Goal: Task Accomplishment & Management: Manage account settings

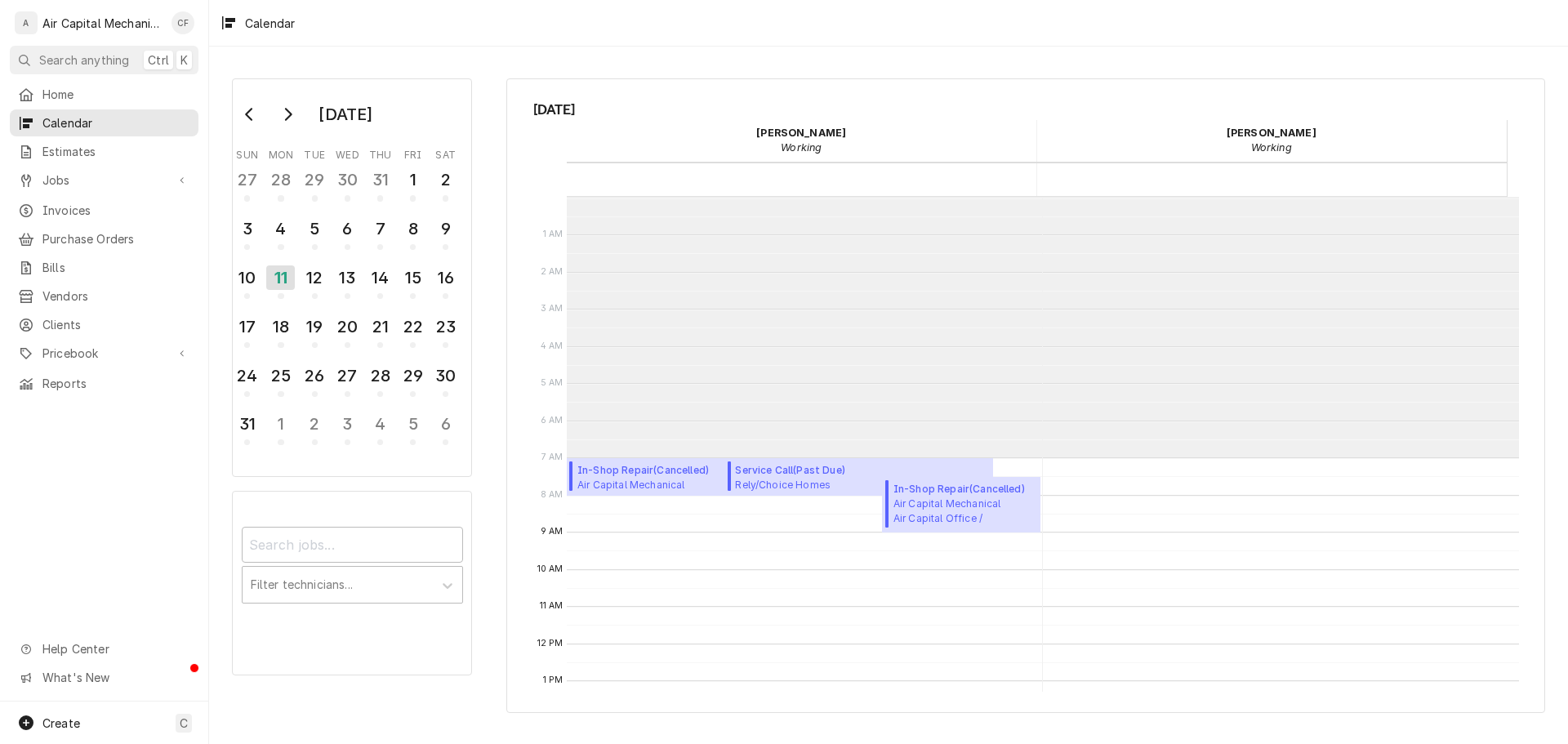
scroll to position [260, 0]
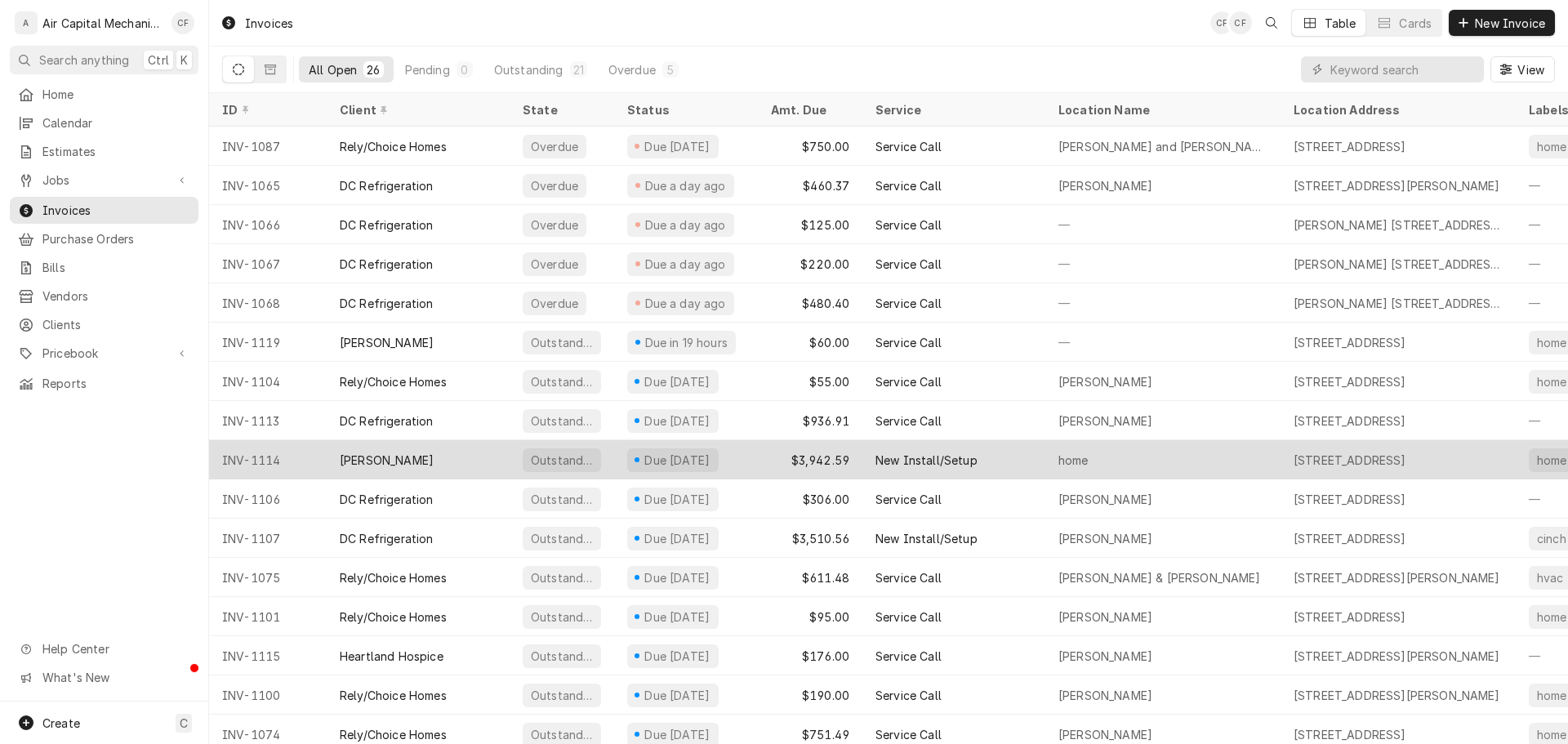
click at [373, 454] on div "[PERSON_NAME]" at bounding box center [387, 460] width 94 height 17
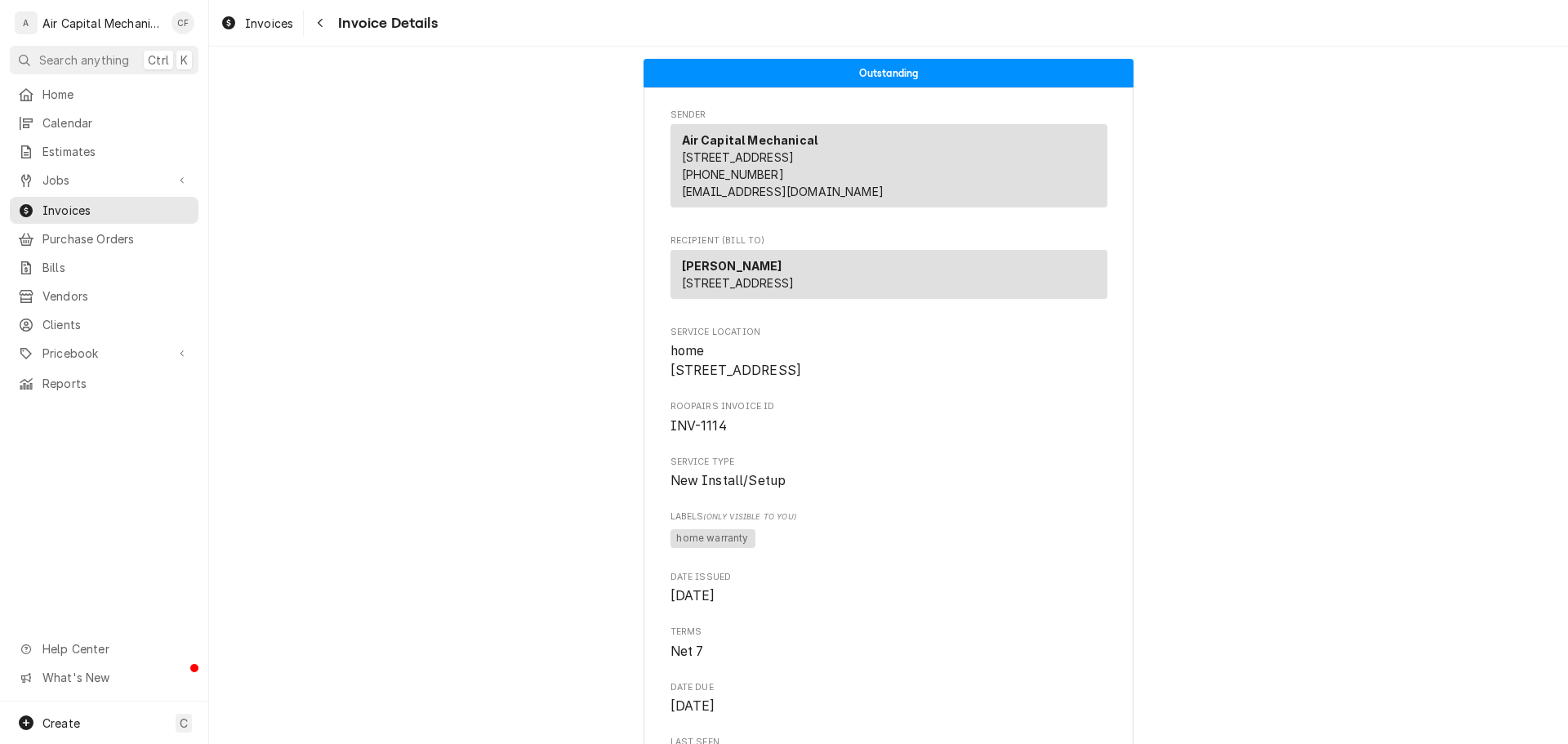
drag, startPoint x: 318, startPoint y: 422, endPoint x: 308, endPoint y: 399, distance: 25.1
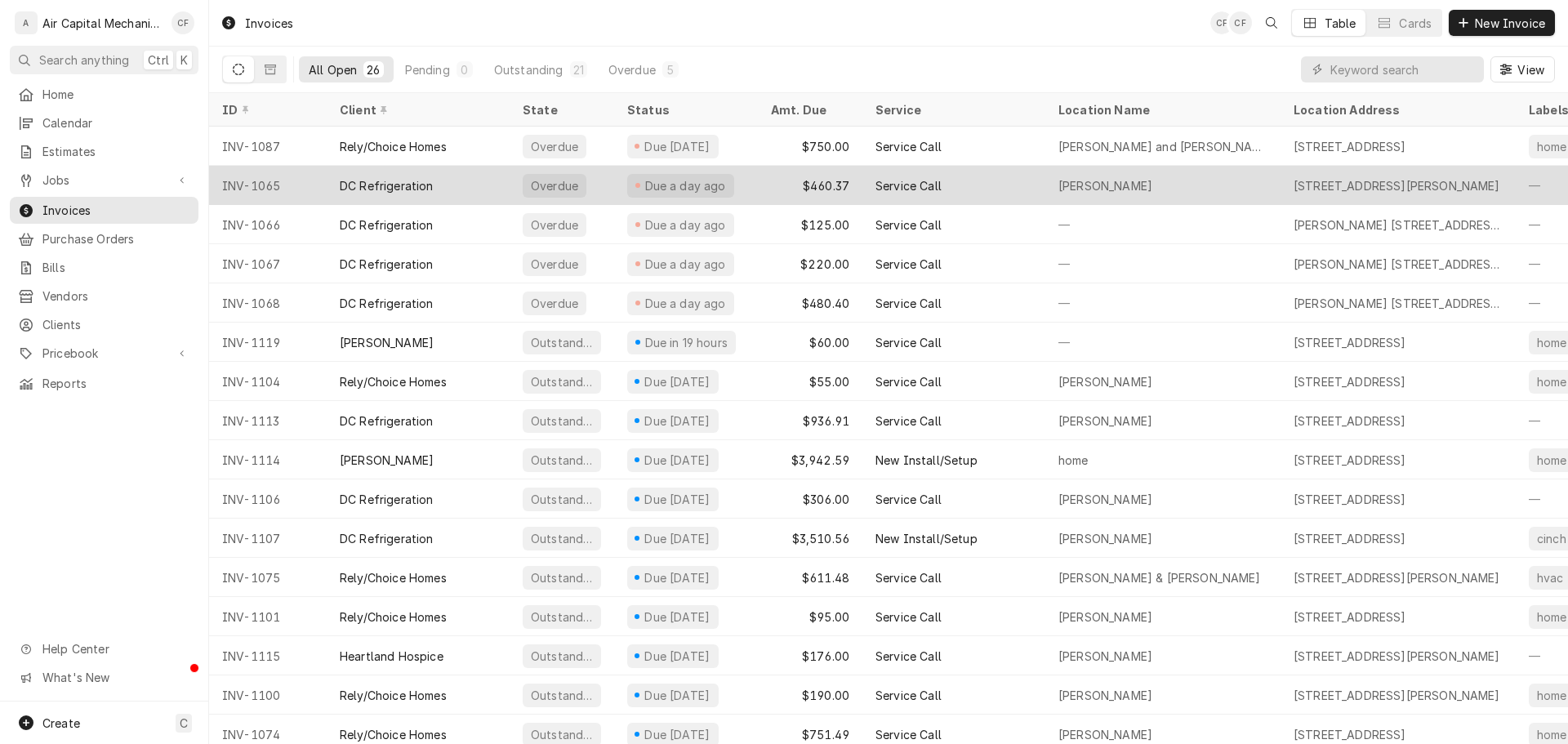
click at [358, 190] on div "DC Refrigeration" at bounding box center [387, 185] width 94 height 17
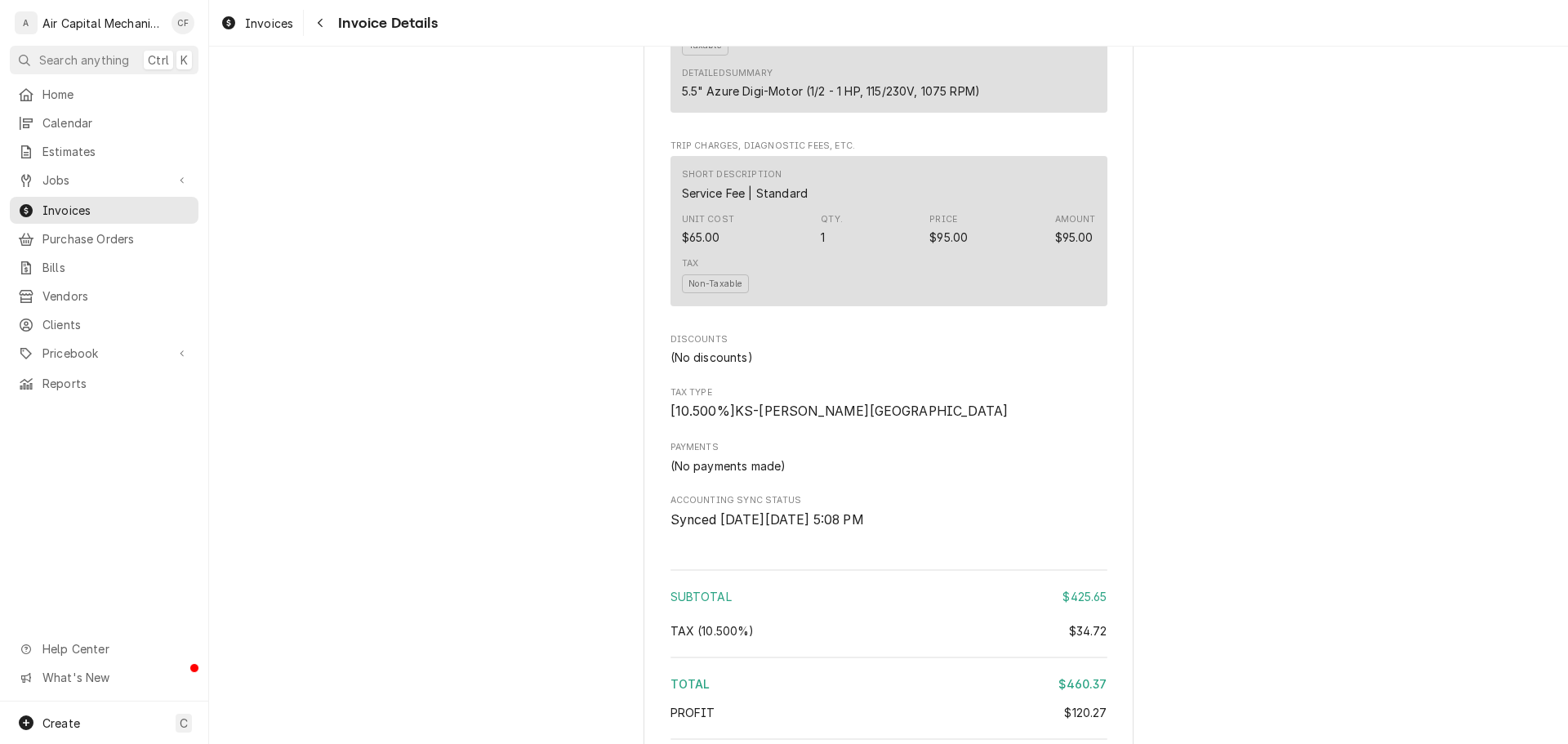
scroll to position [1814, 0]
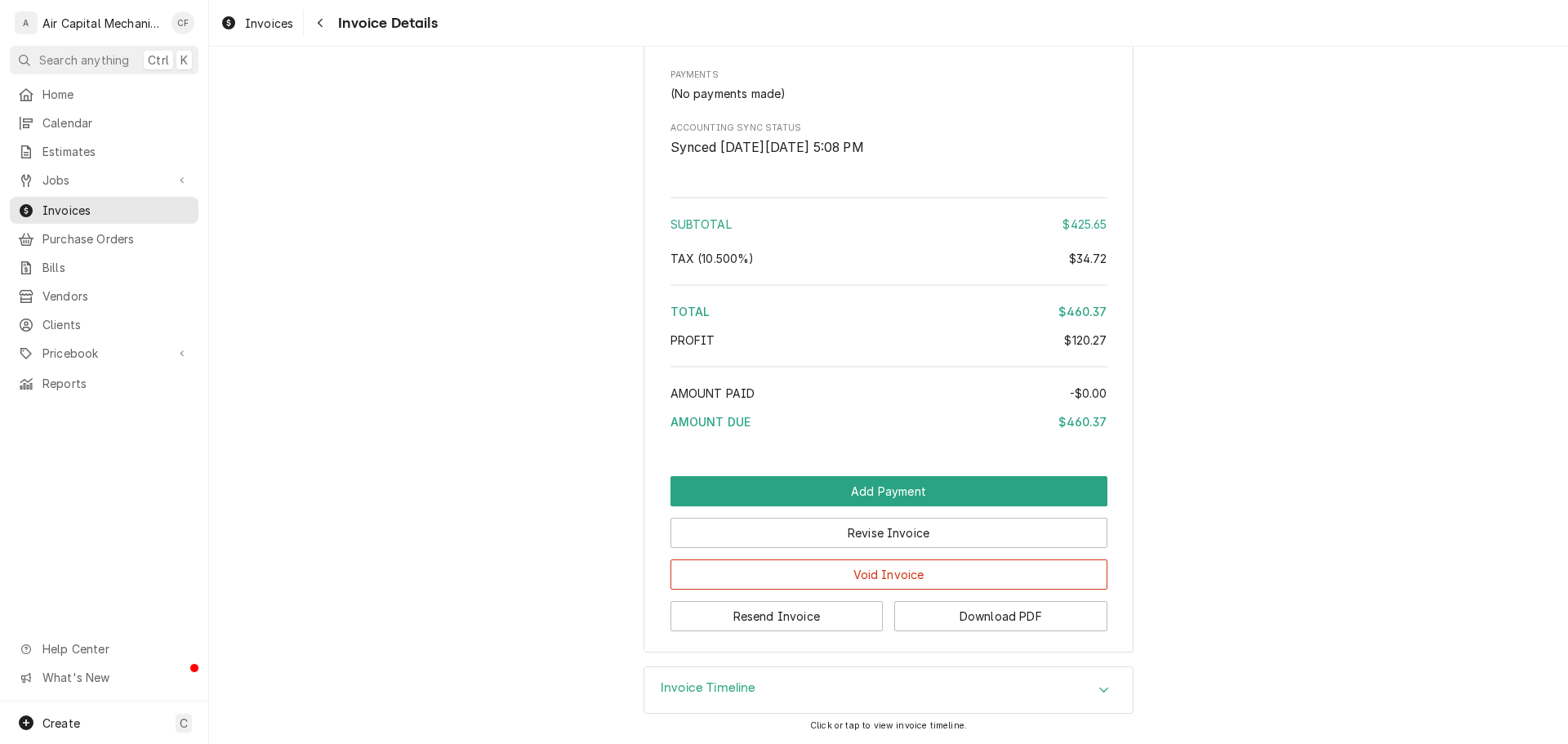
click at [737, 672] on div "Invoice Timeline" at bounding box center [888, 690] width 488 height 46
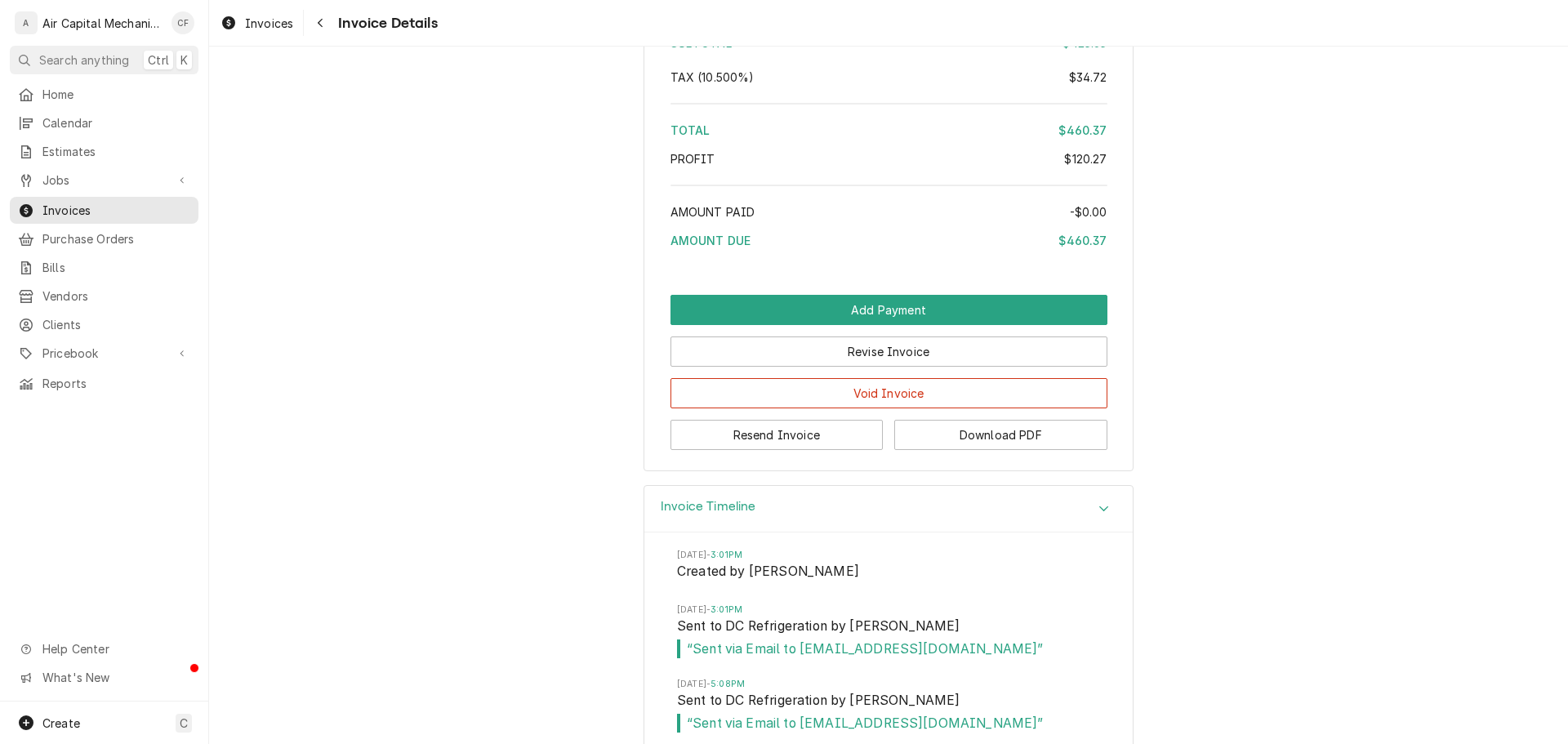
scroll to position [2170, 0]
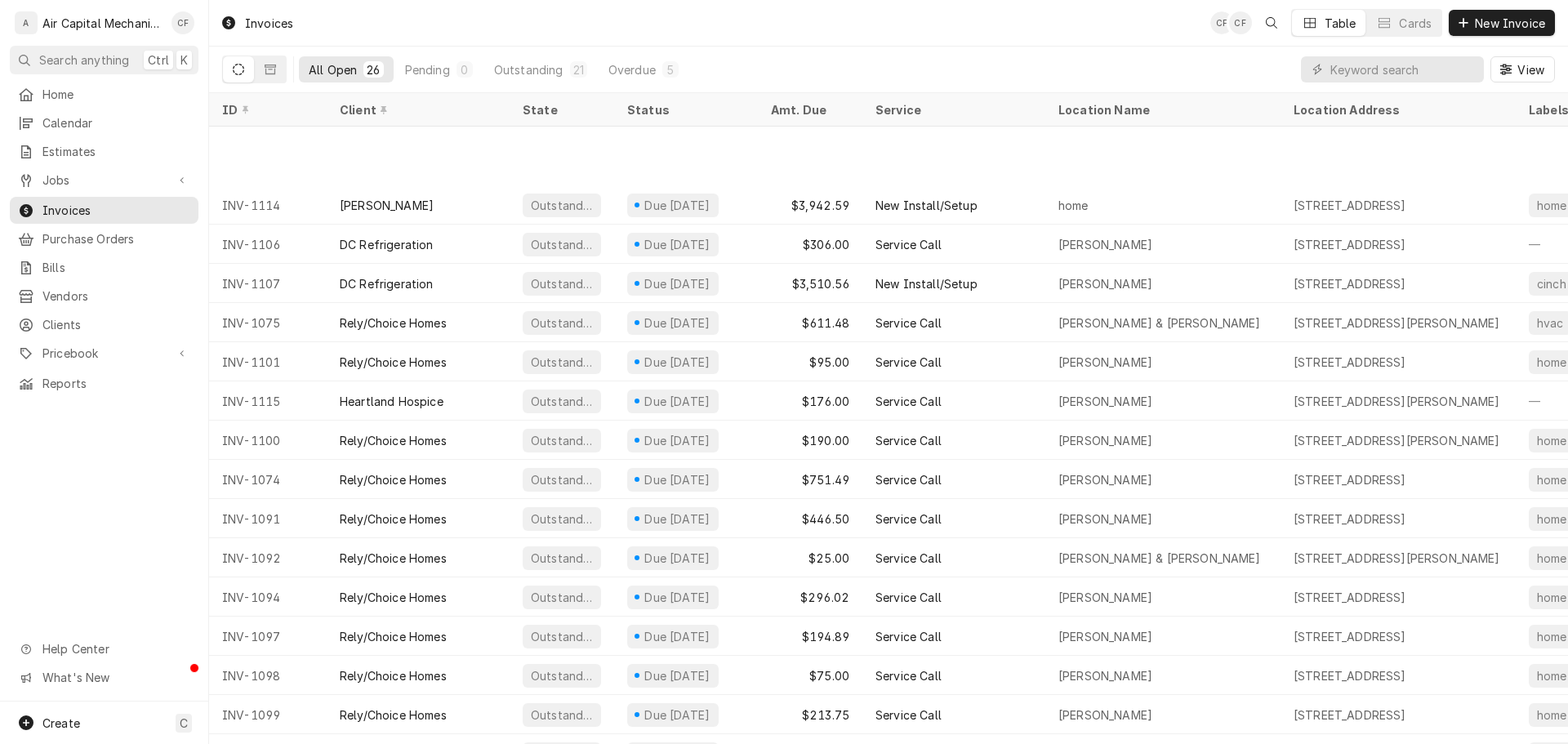
scroll to position [411, 0]
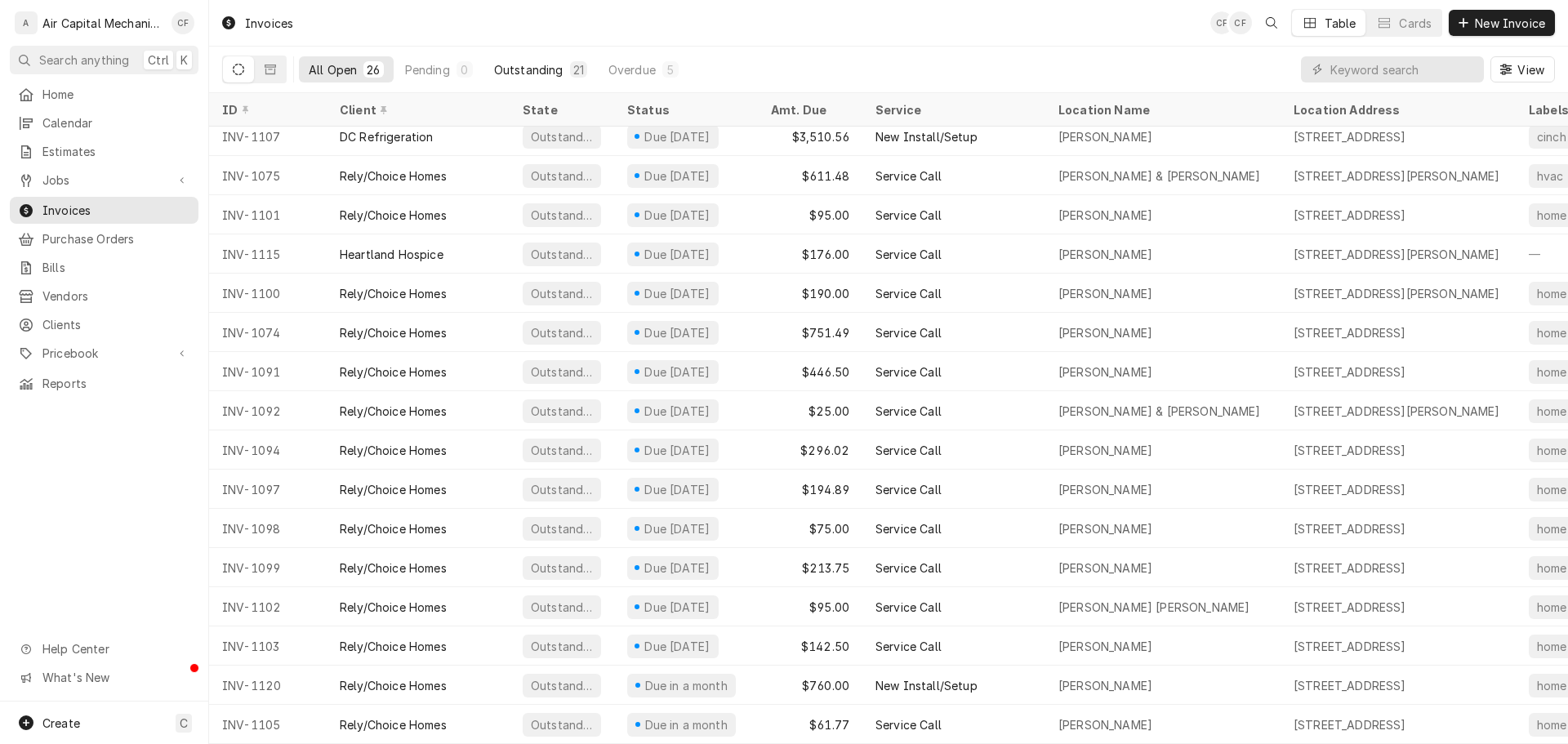
click at [523, 73] on div "Outstanding" at bounding box center [529, 69] width 70 height 17
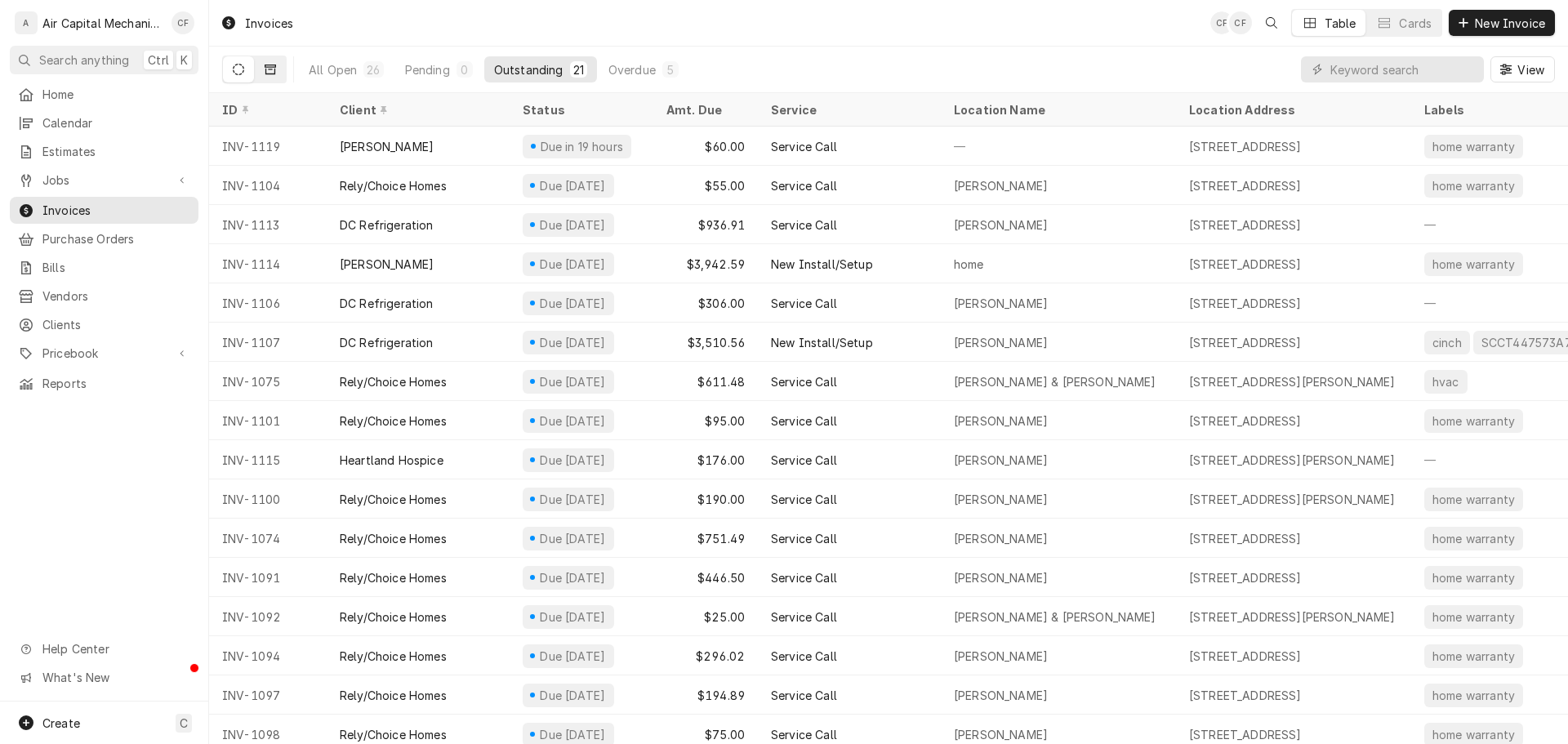
click at [282, 72] on button "Dynamic Content Wrapper" at bounding box center [270, 70] width 31 height 26
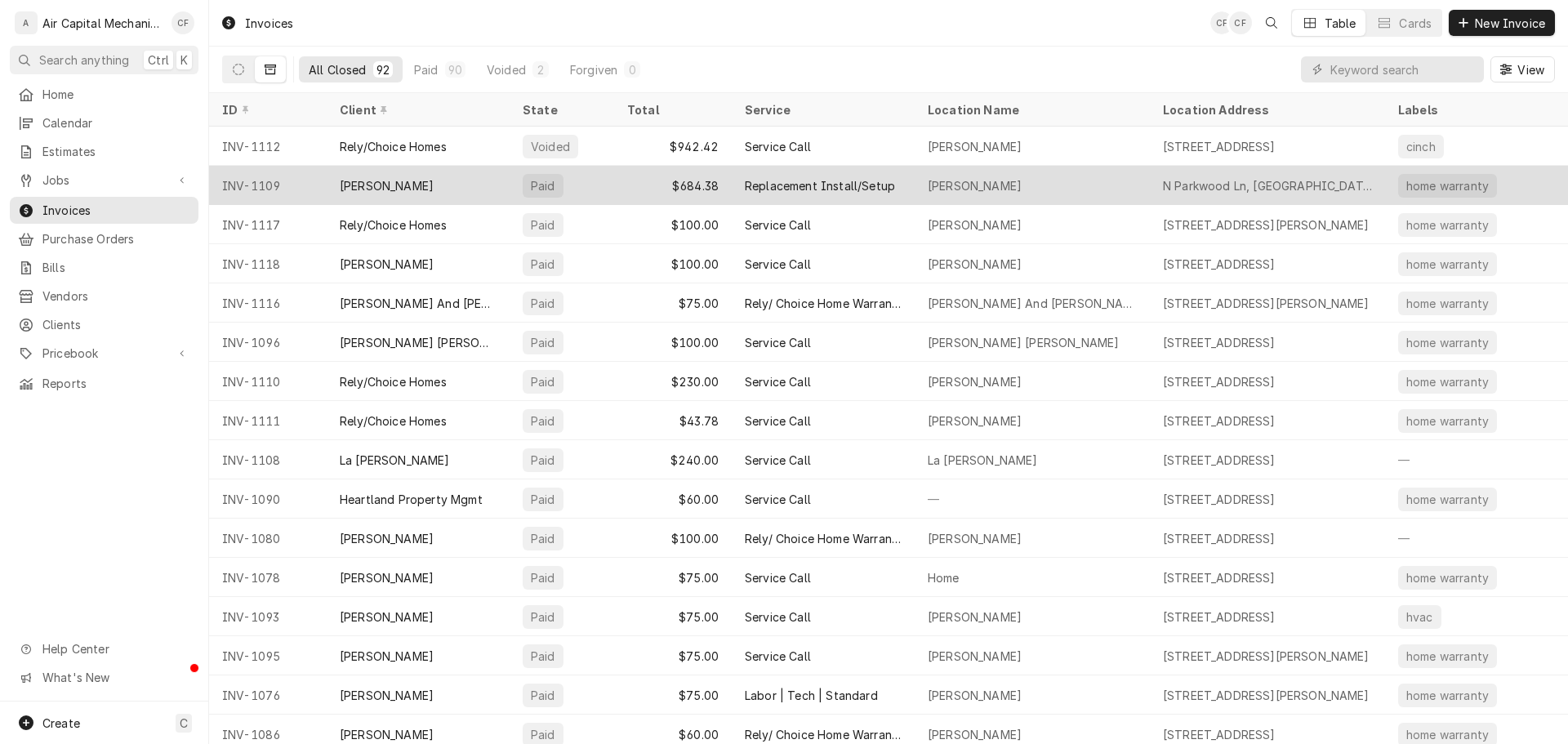
click at [424, 183] on div "[PERSON_NAME]" at bounding box center [387, 185] width 94 height 17
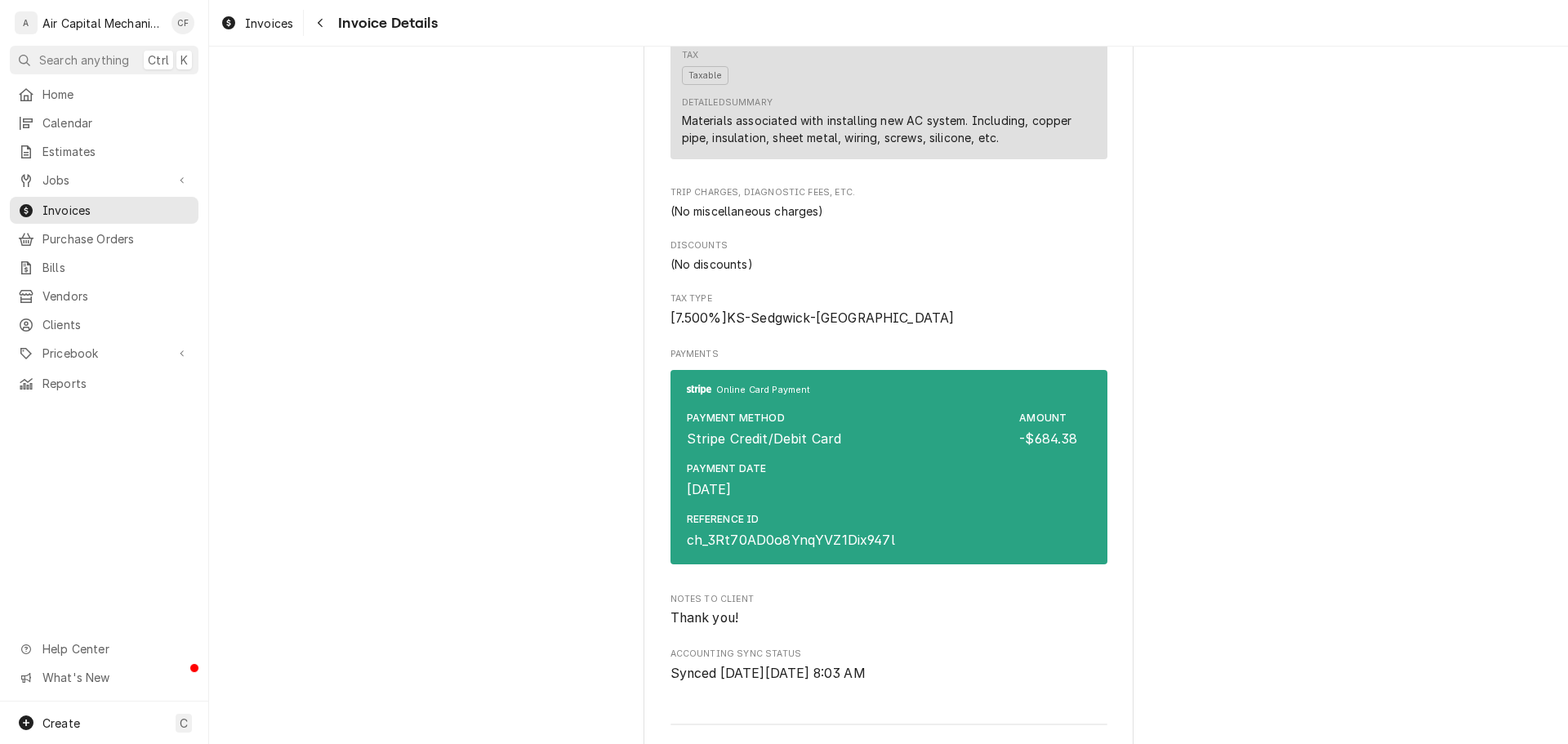
scroll to position [2004, 0]
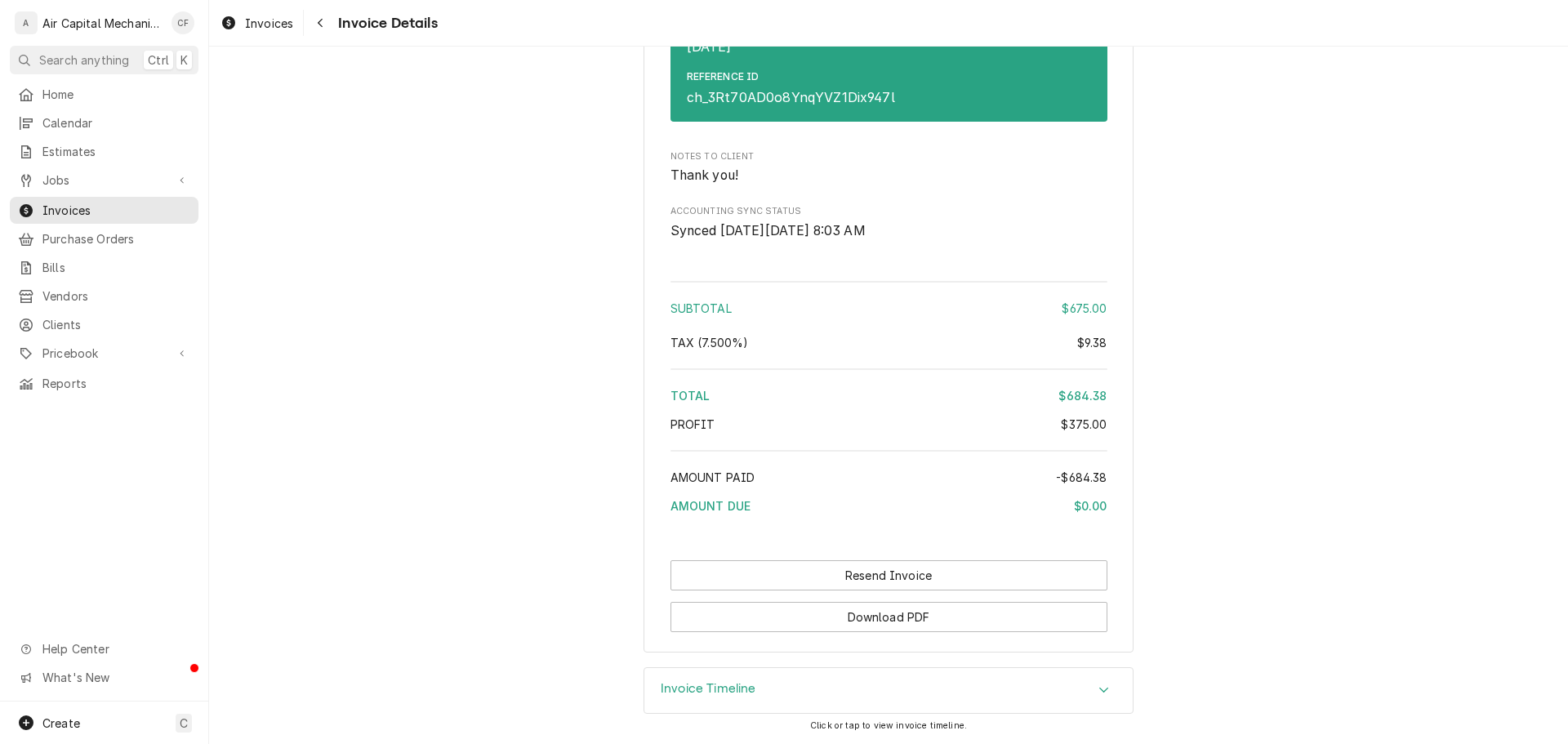
click at [844, 696] on div "Invoice Timeline" at bounding box center [888, 691] width 488 height 46
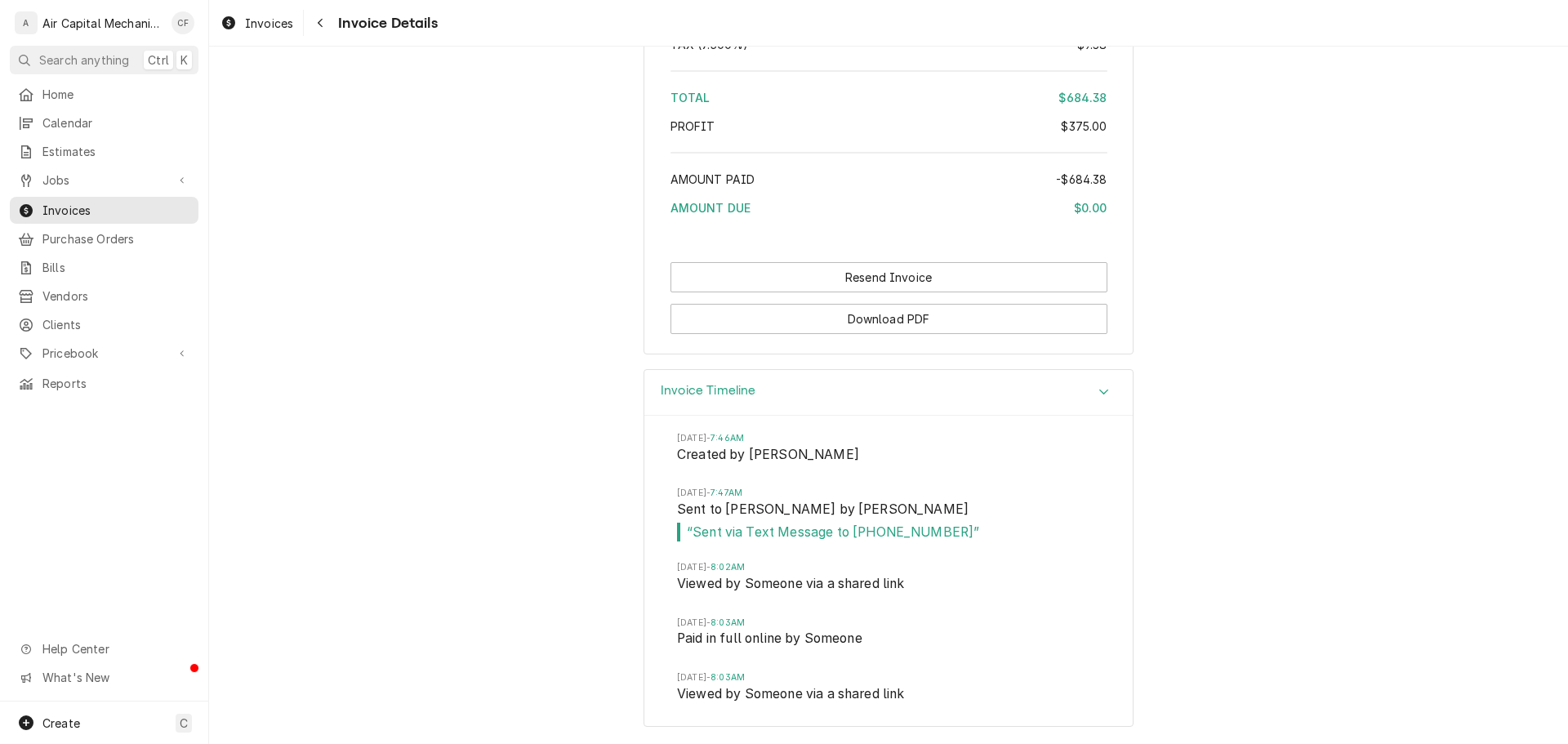
scroll to position [2303, 0]
drag, startPoint x: 672, startPoint y: 571, endPoint x: 794, endPoint y: 561, distance: 122.4
click at [794, 561] on span "Wed, Aug 6, 2025 - 8:02AM" at bounding box center [888, 567] width 423 height 13
click at [819, 583] on span "Viewed by Someone via a shared link" at bounding box center [888, 585] width 423 height 23
drag, startPoint x: 698, startPoint y: 567, endPoint x: 733, endPoint y: 571, distance: 35.2
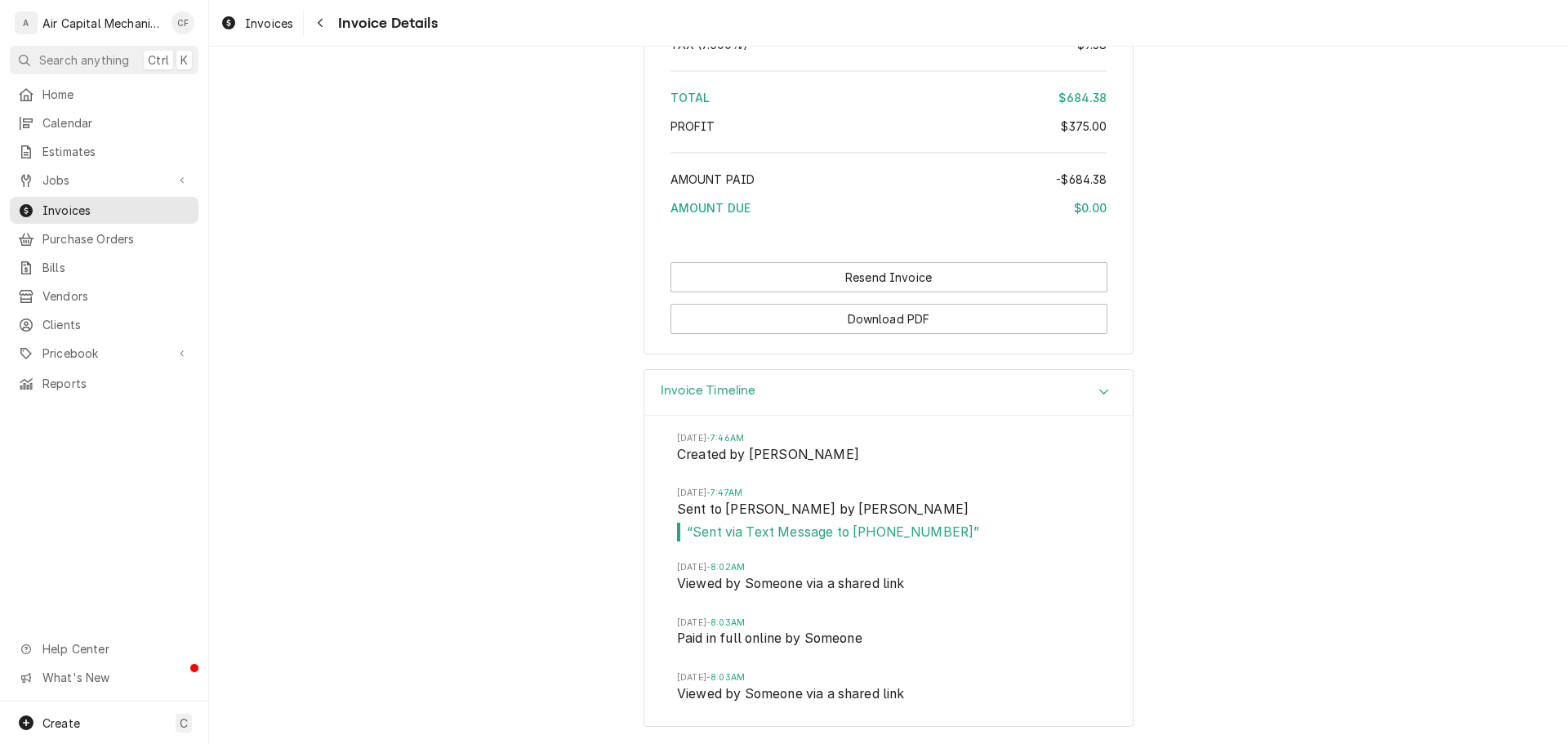
click at [733, 571] on span "Wed, Aug 6, 2025 - 8:02AM" at bounding box center [888, 567] width 423 height 13
click at [106, 208] on span "Invoices" at bounding box center [116, 210] width 147 height 17
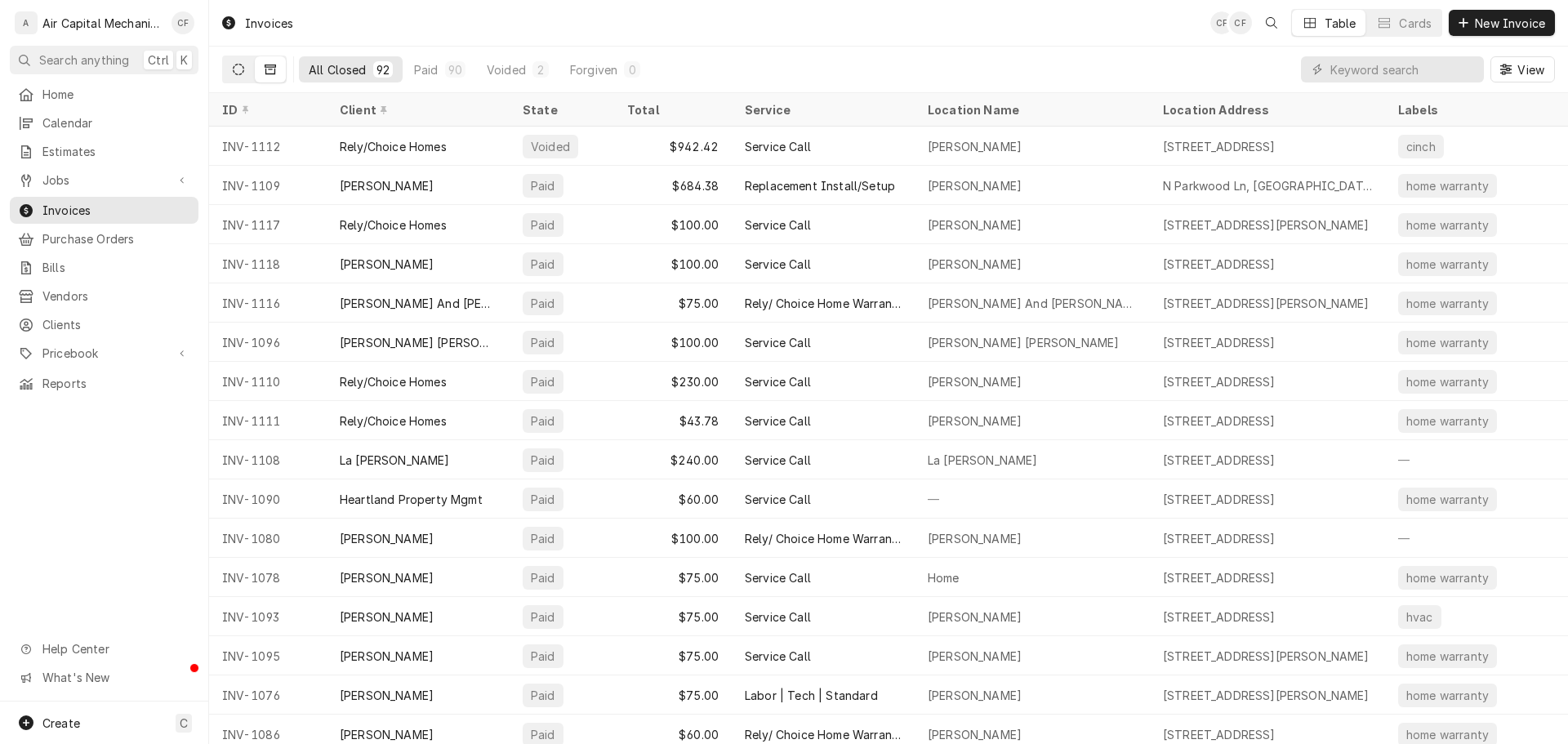
click at [232, 66] on button "Dynamic Content Wrapper" at bounding box center [238, 70] width 31 height 26
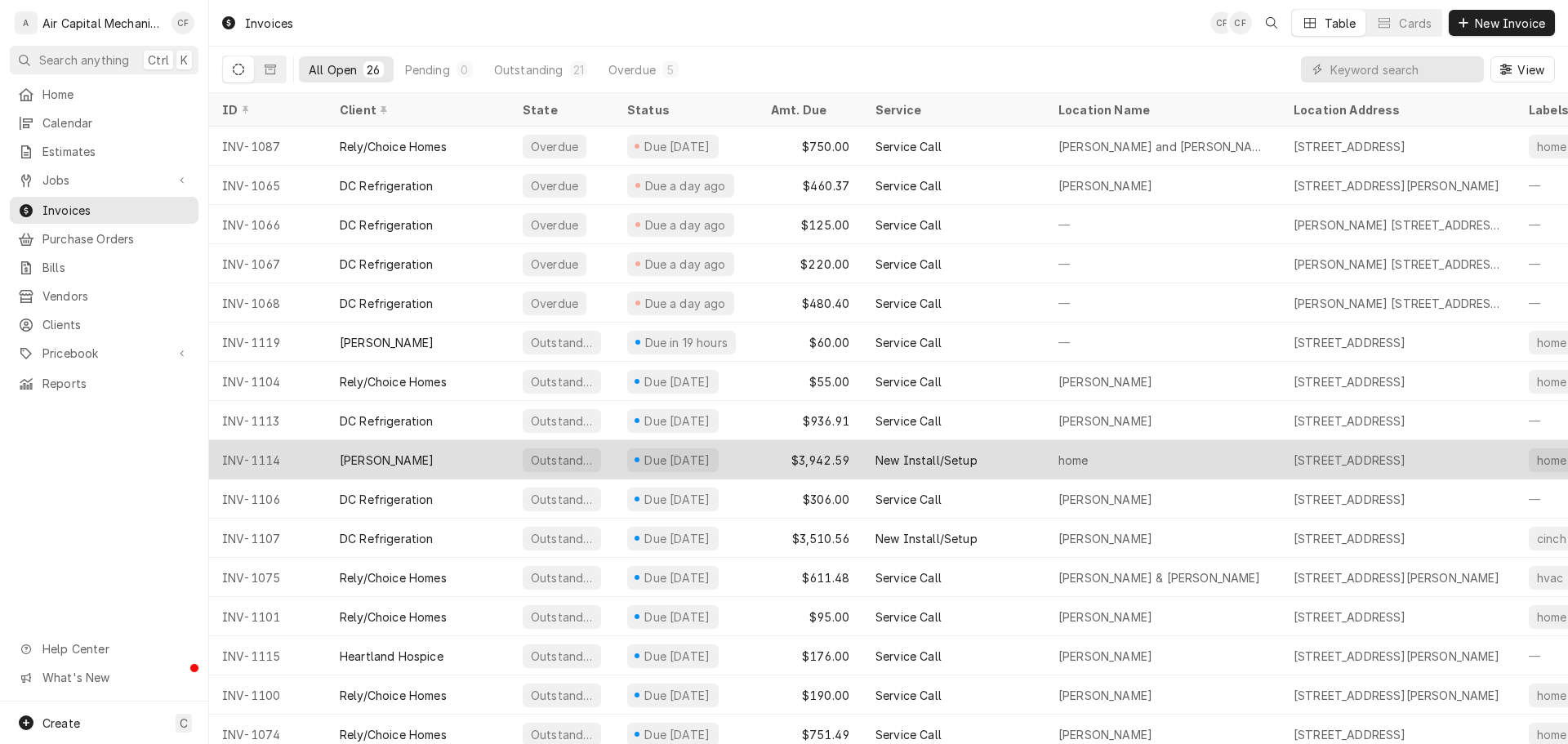
click at [342, 455] on div "Kristy Clark" at bounding box center [387, 460] width 94 height 17
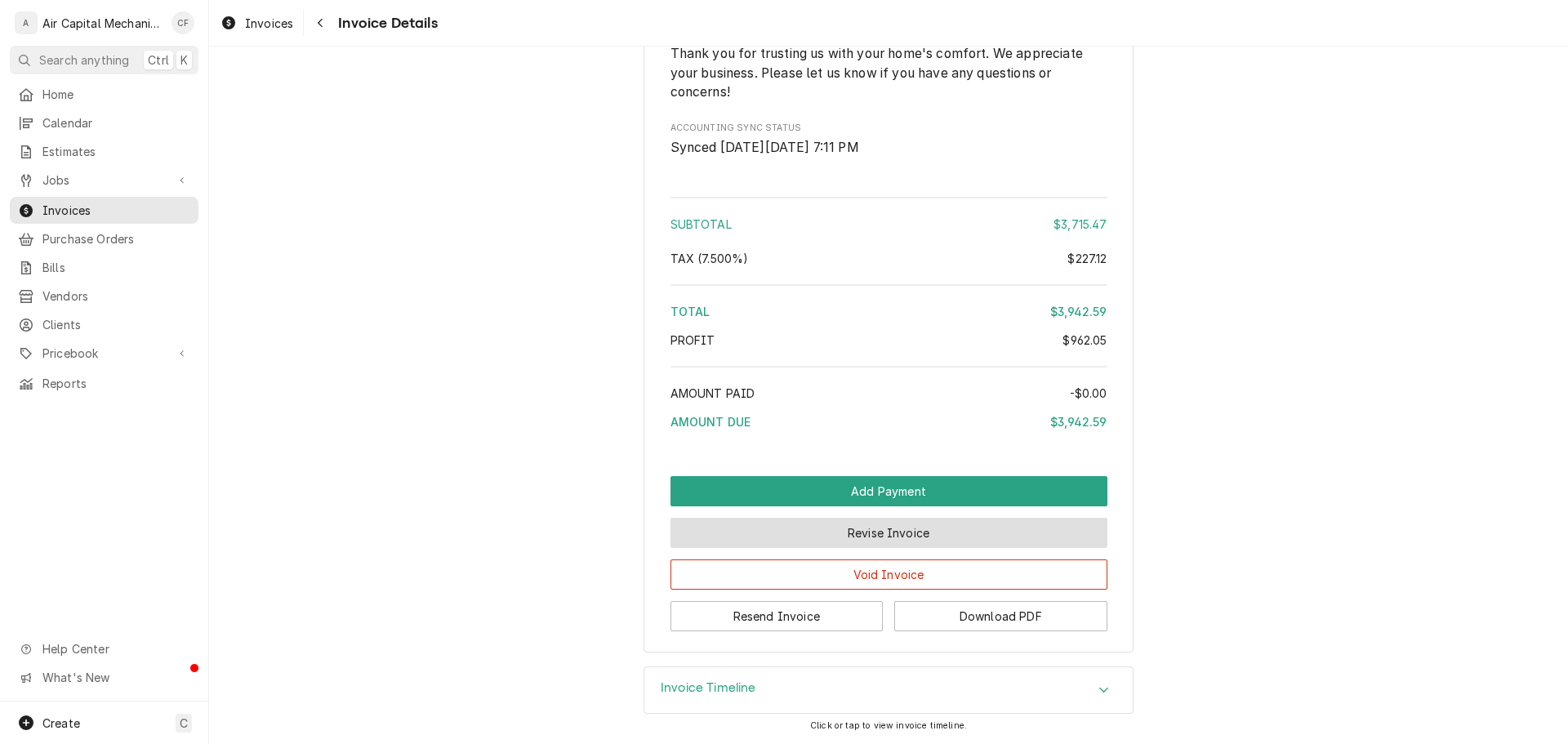
scroll to position [3366, 0]
click at [784, 677] on div "Invoice Timeline" at bounding box center [888, 690] width 488 height 46
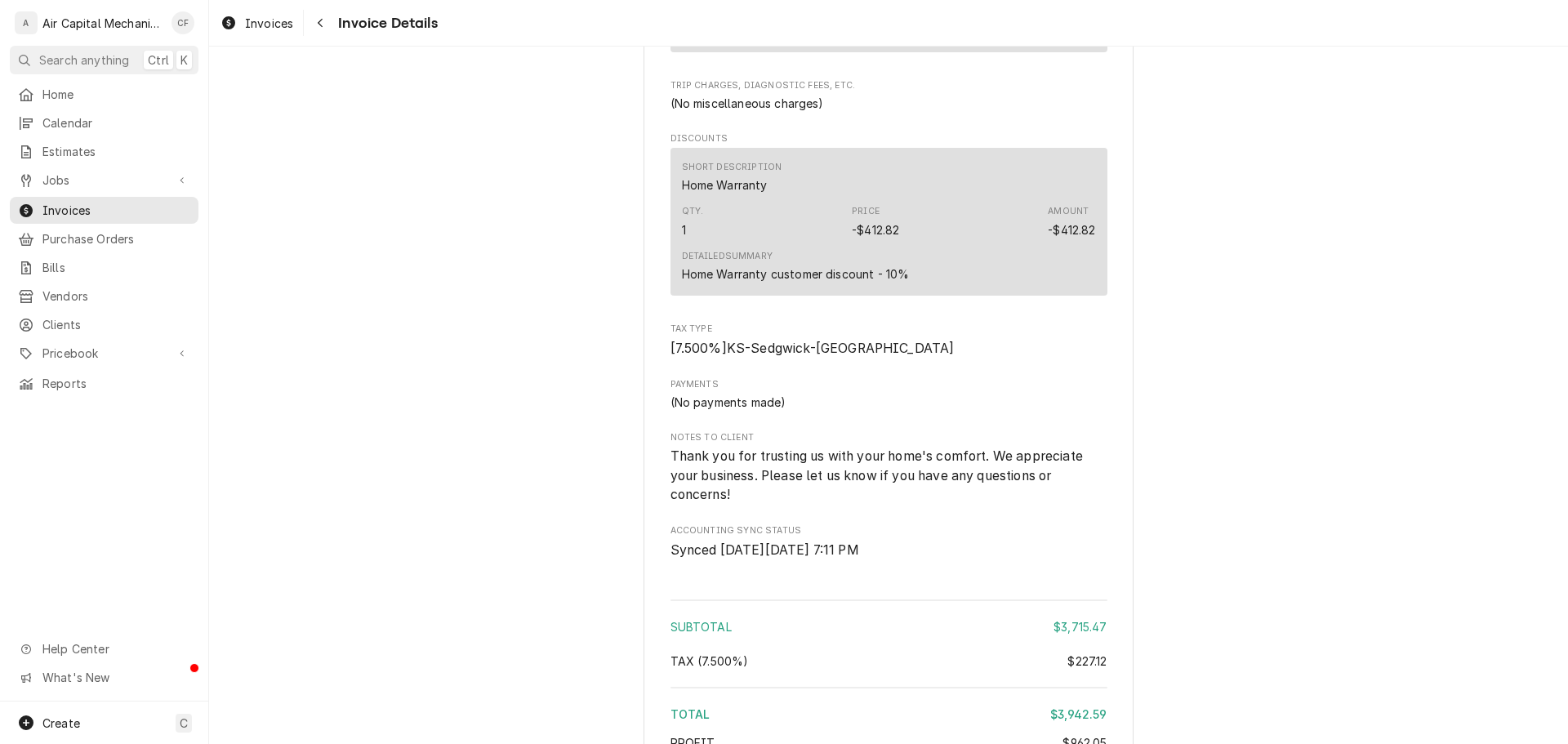
scroll to position [2905, 0]
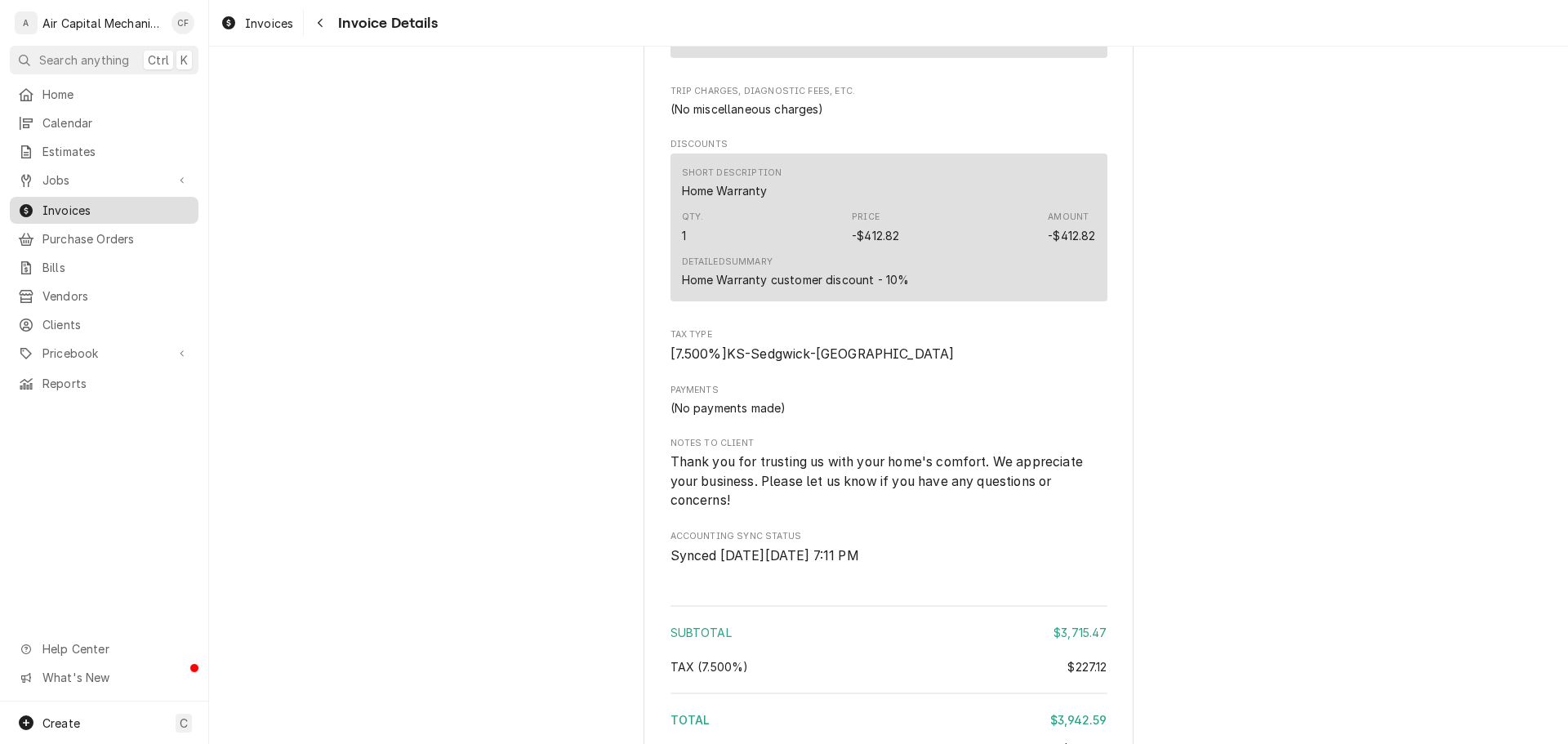
click at [155, 202] on span "Invoices" at bounding box center [116, 210] width 147 height 17
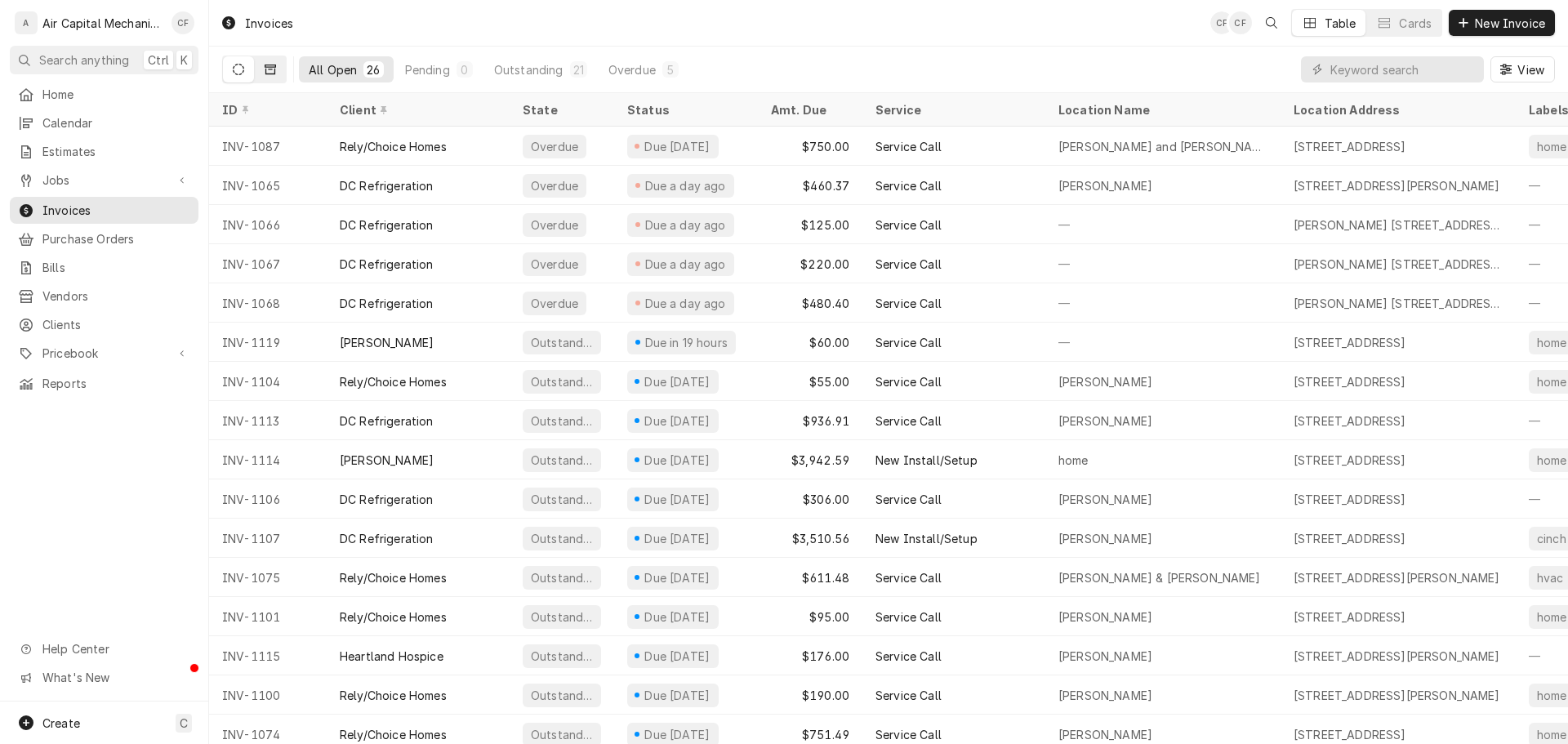
click at [263, 65] on button "Dynamic Content Wrapper" at bounding box center [270, 70] width 31 height 26
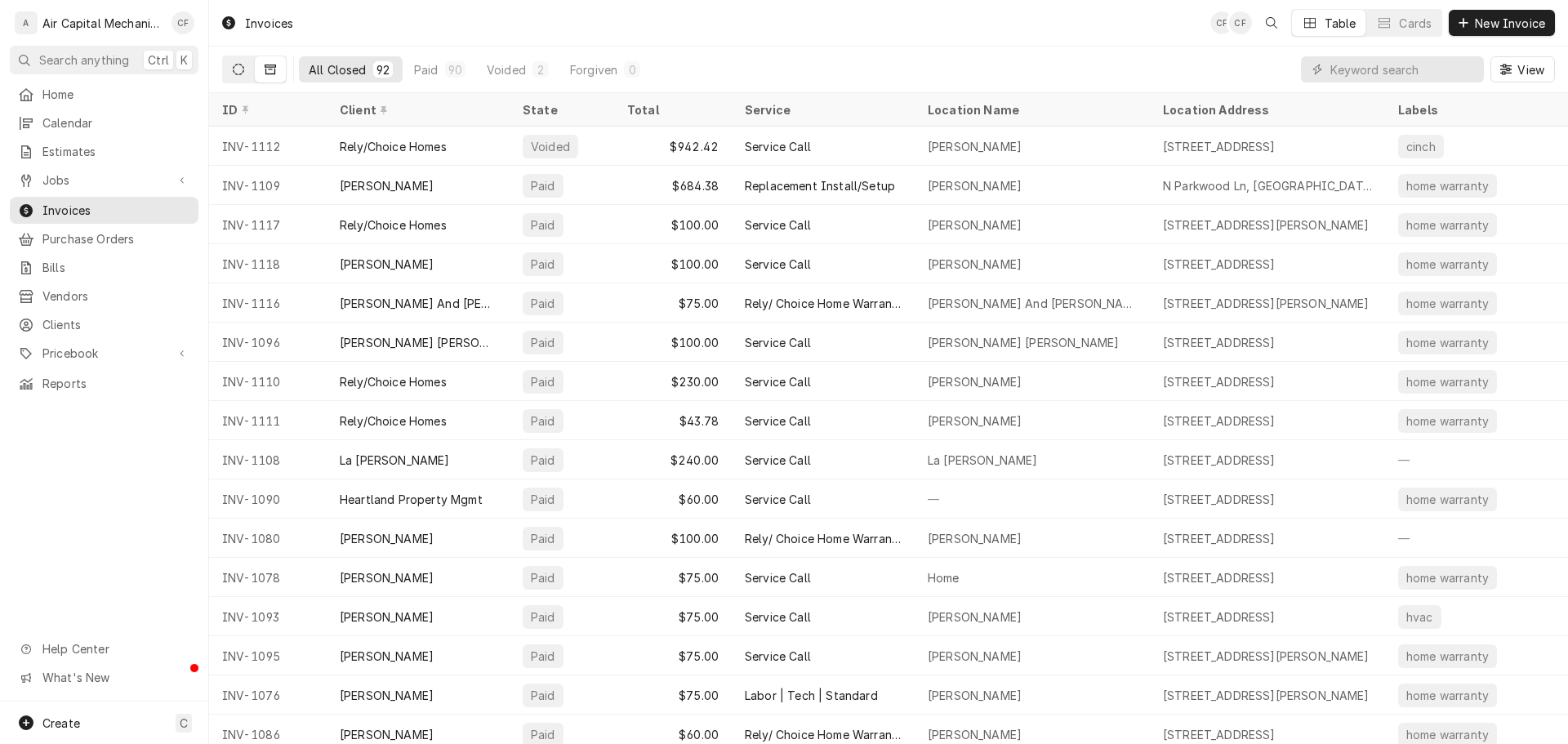
click at [235, 62] on button "Dynamic Content Wrapper" at bounding box center [238, 70] width 31 height 26
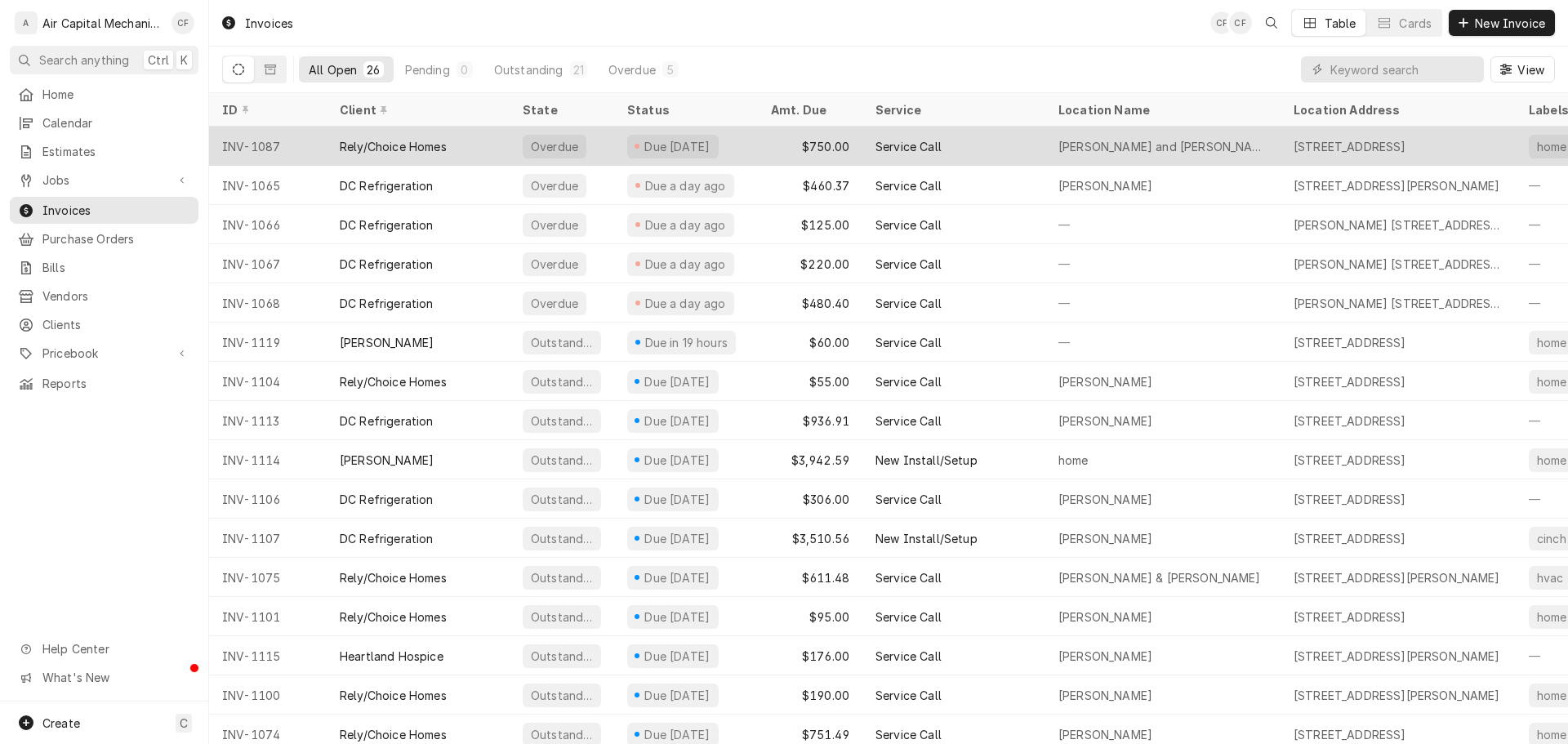
click at [413, 158] on div "Rely/Choice Homes" at bounding box center [418, 146] width 183 height 39
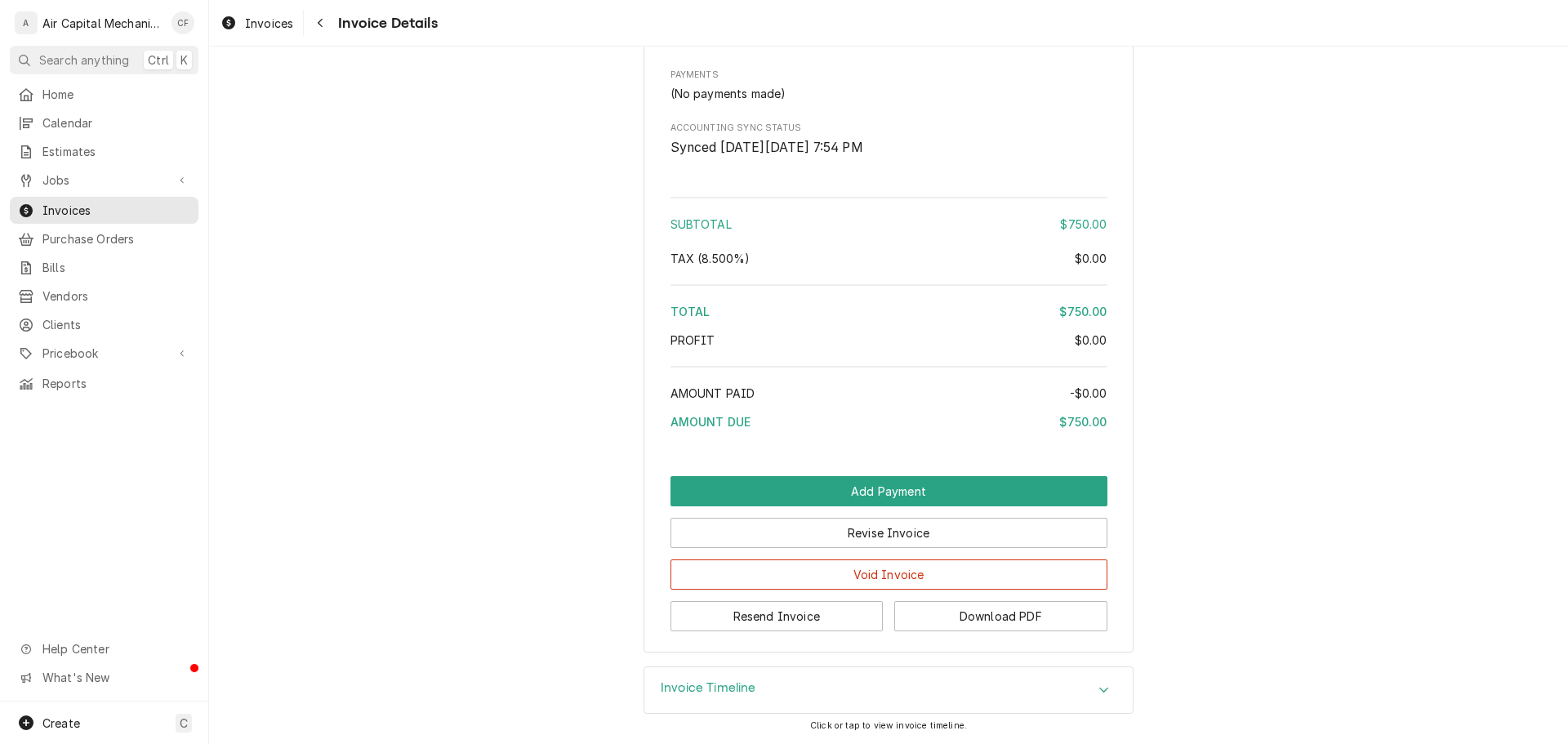
scroll to position [1306, 0]
click at [808, 705] on div "Invoice Timeline" at bounding box center [888, 690] width 488 height 46
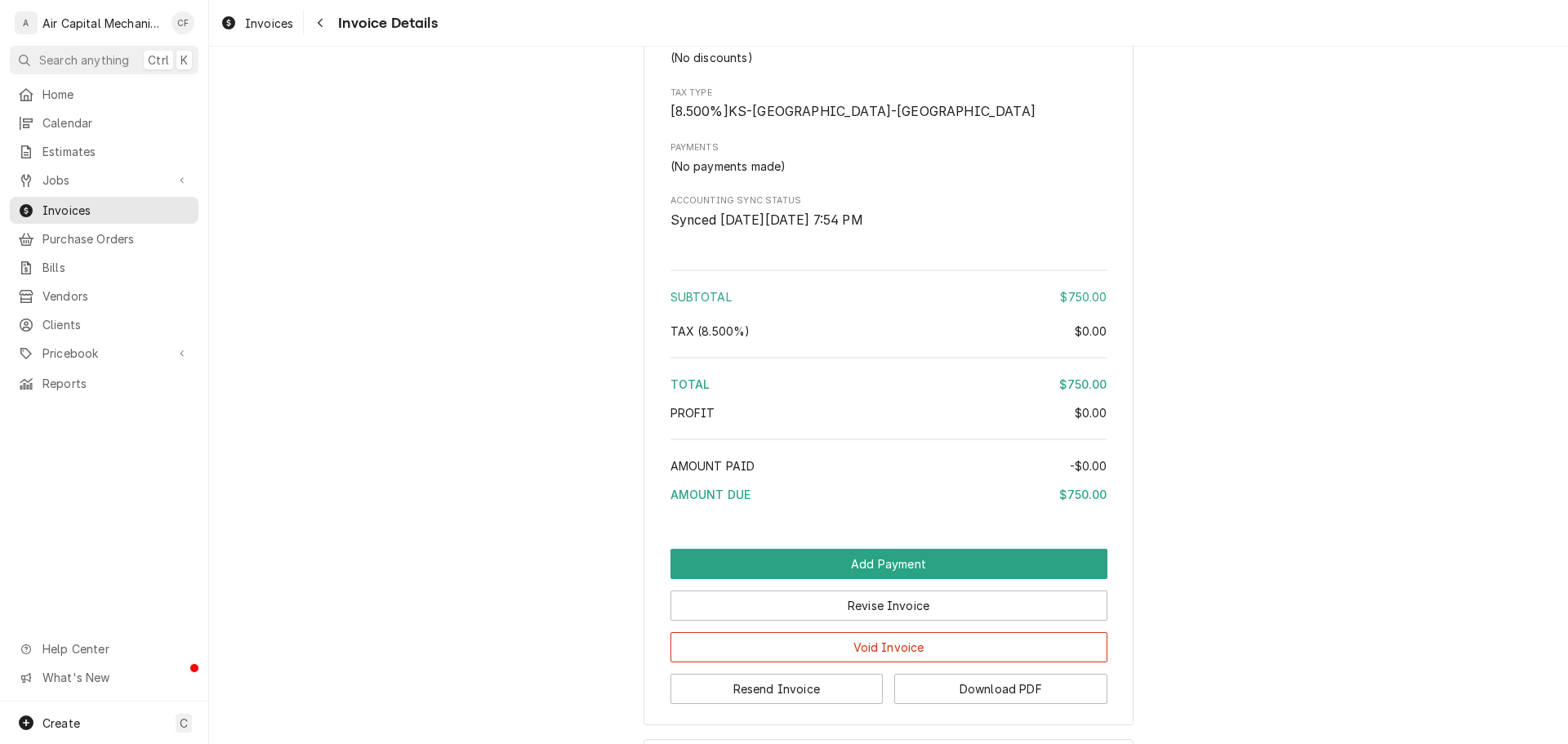
scroll to position [0, 0]
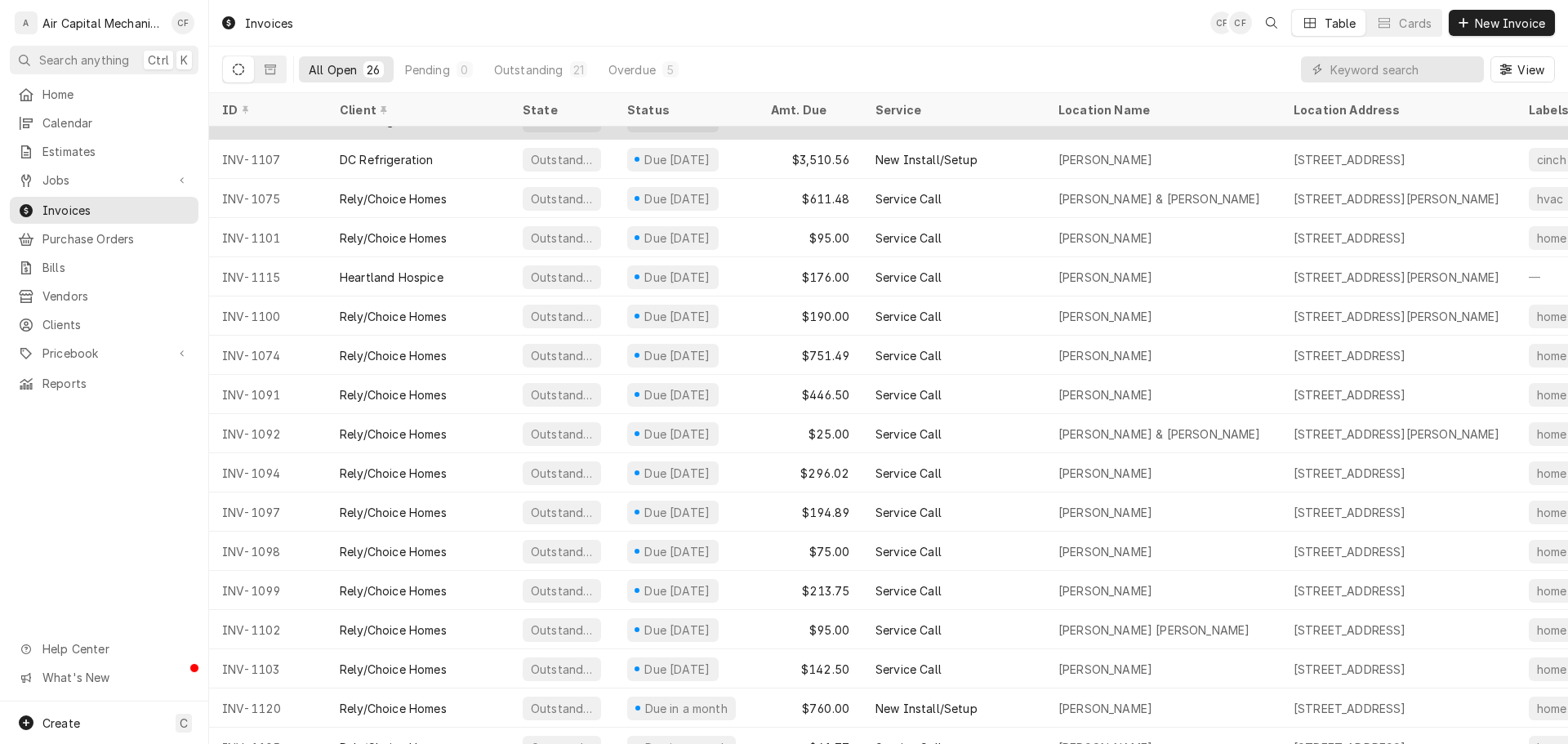
scroll to position [411, 0]
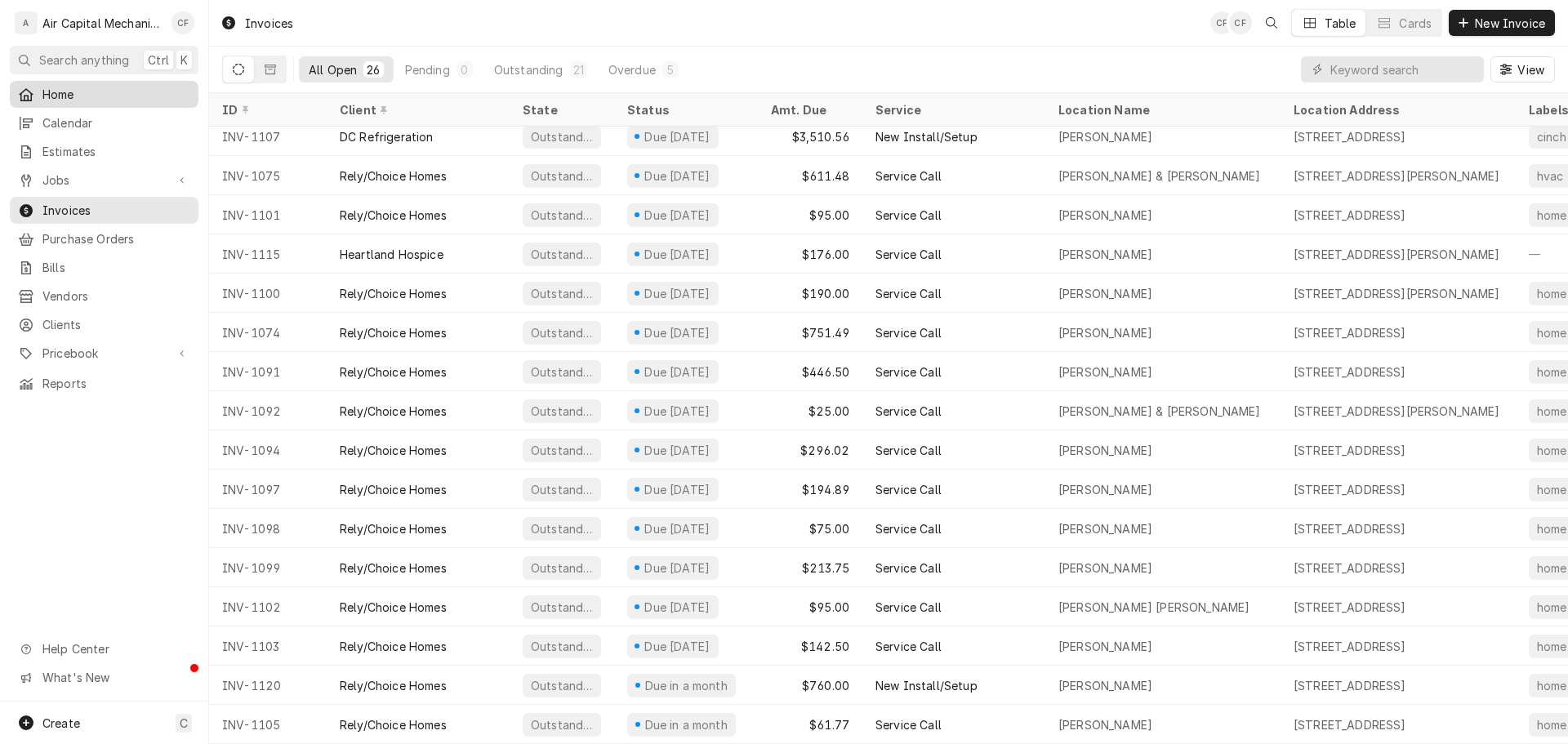
click at [124, 86] on span "Home" at bounding box center [116, 94] width 147 height 17
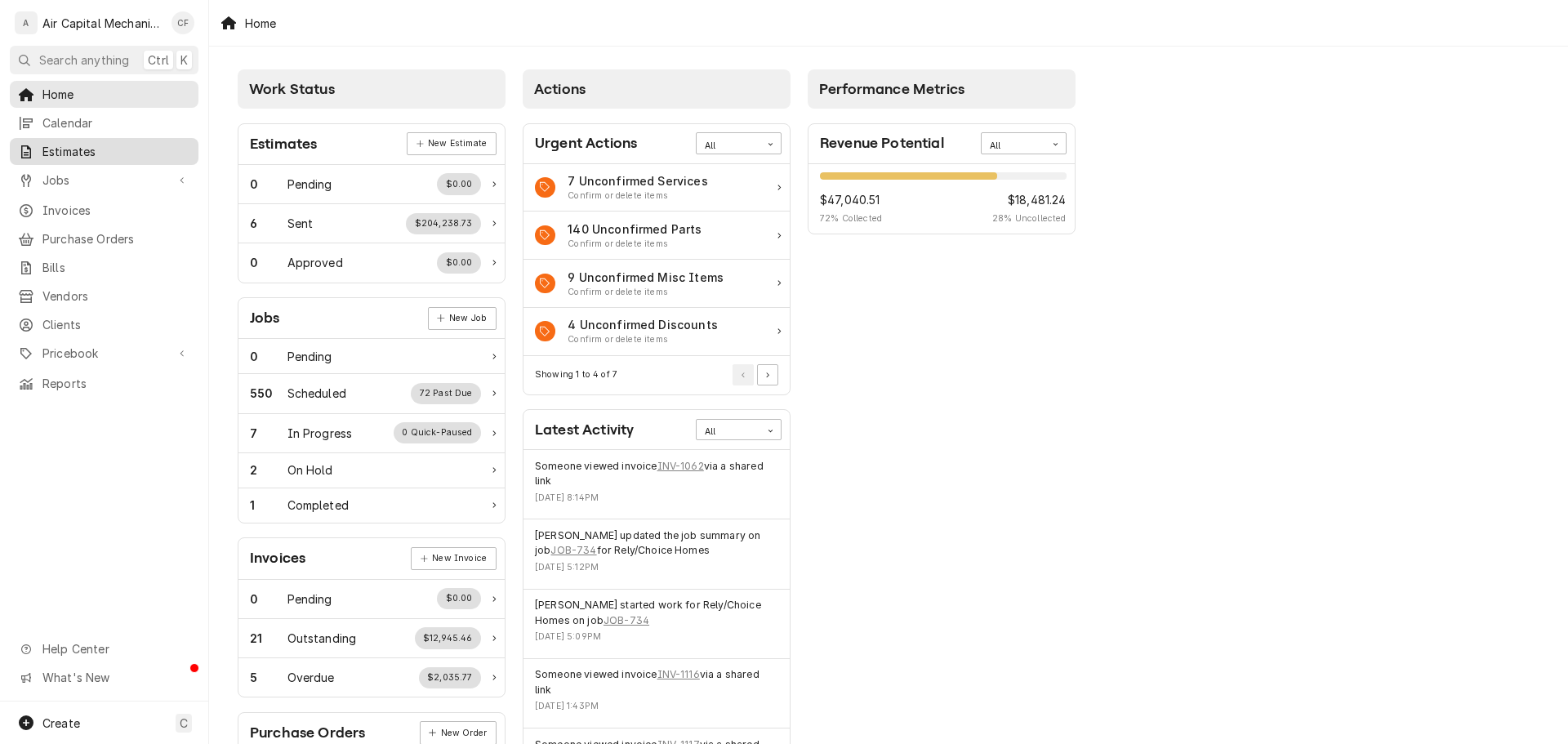
click at [145, 146] on span "Estimates" at bounding box center [116, 151] width 147 height 17
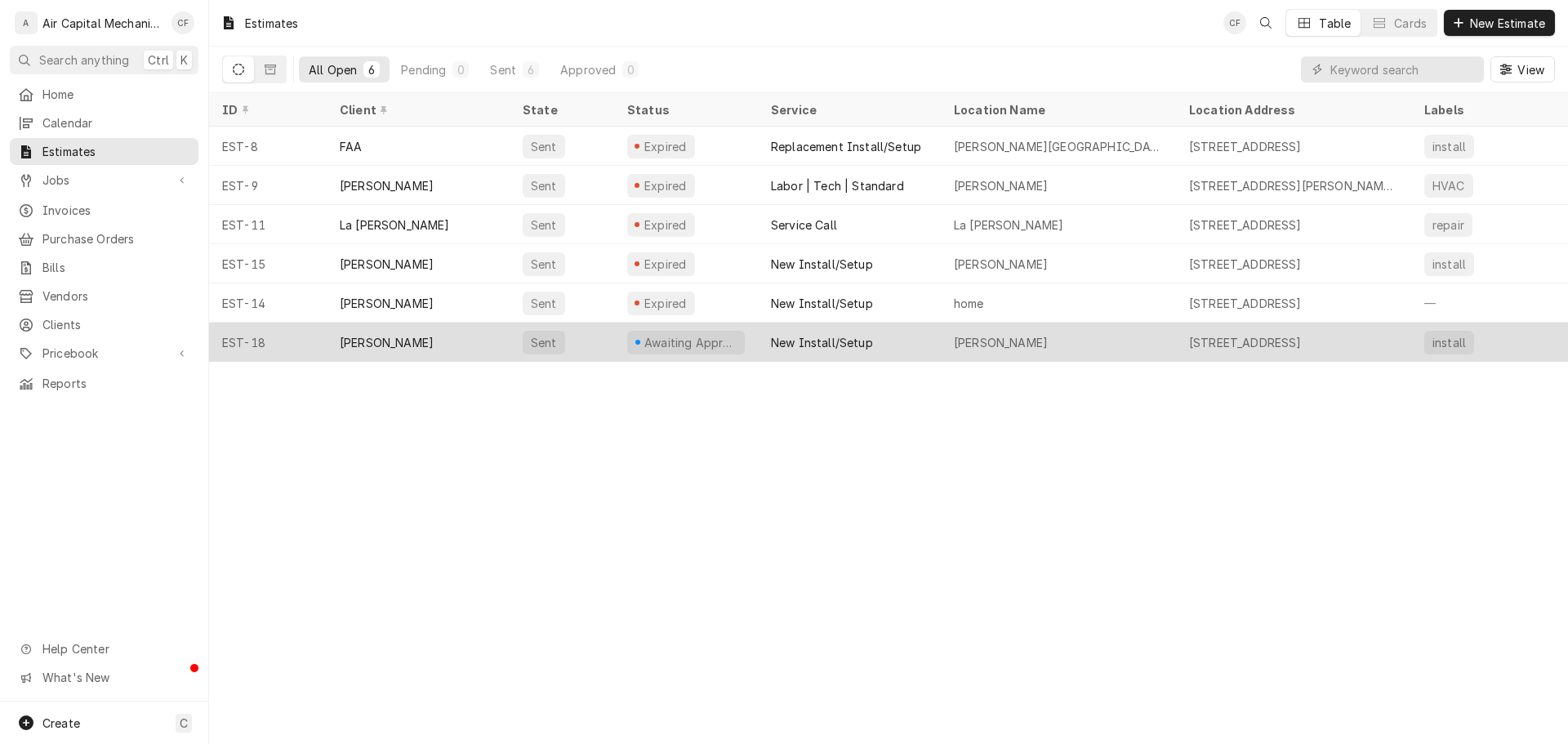
click at [328, 332] on div "[PERSON_NAME]" at bounding box center [418, 342] width 183 height 39
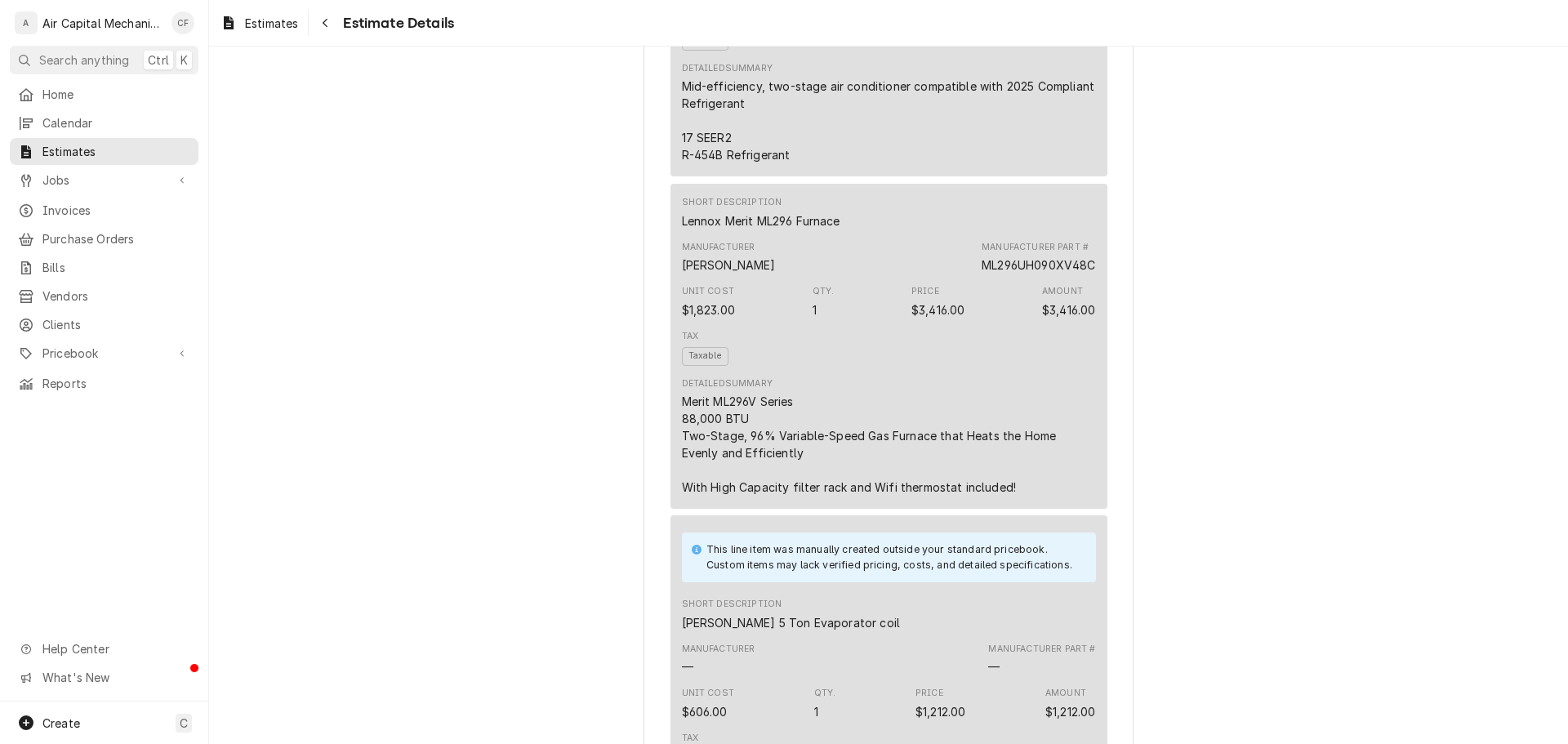
scroll to position [3618, 0]
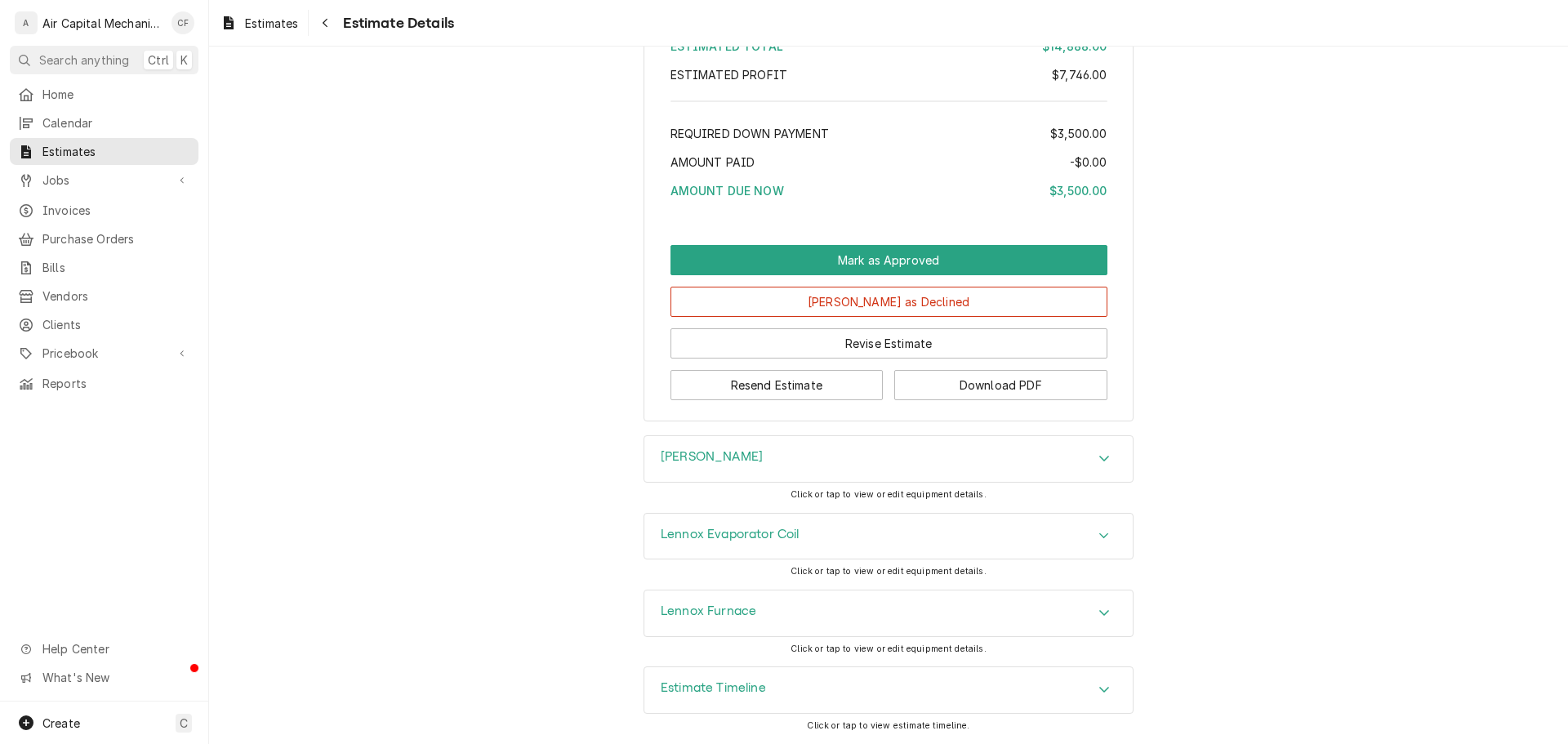
click at [775, 694] on div "Estimate Timeline" at bounding box center [888, 690] width 488 height 46
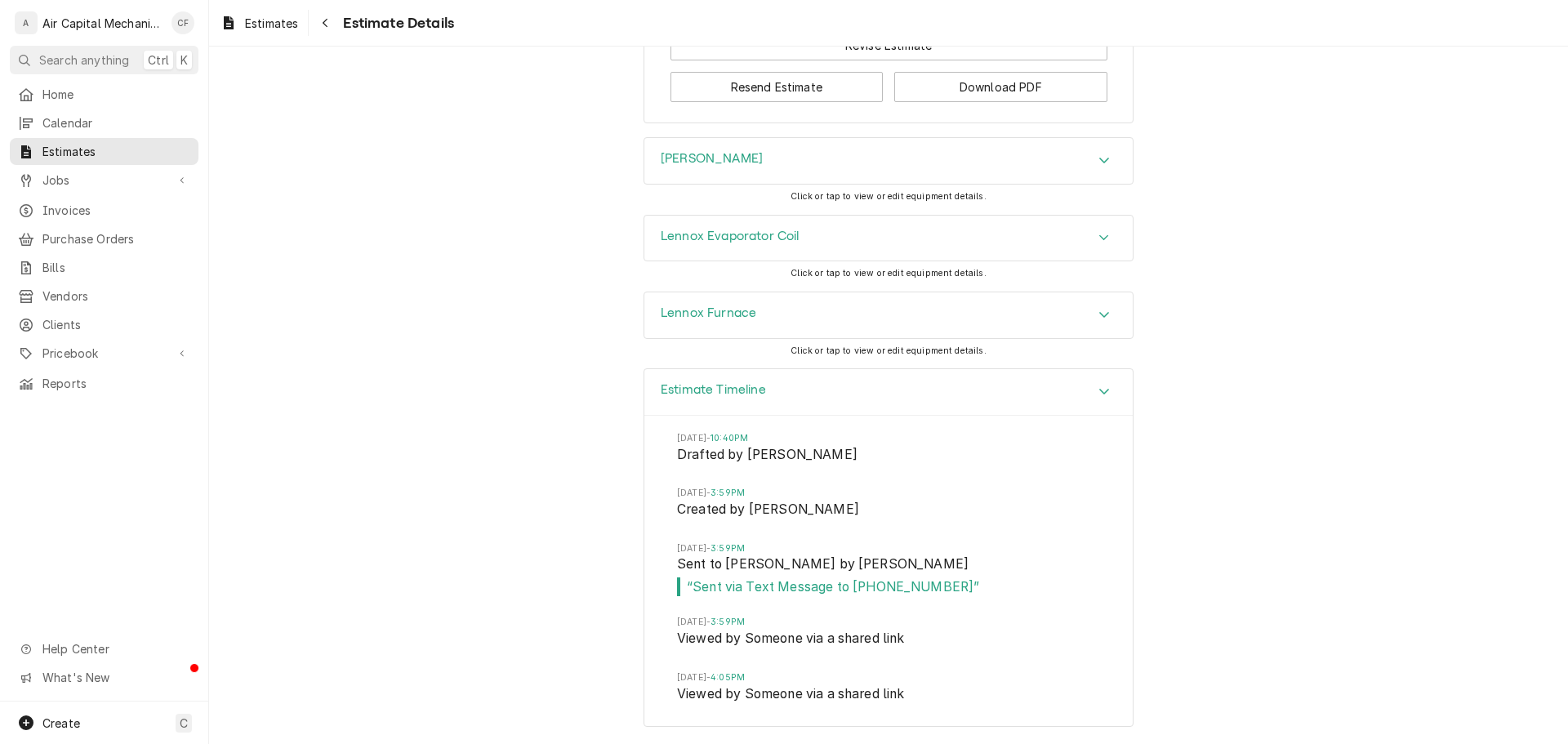
scroll to position [3916, 0]
